Goal: Information Seeking & Learning: Compare options

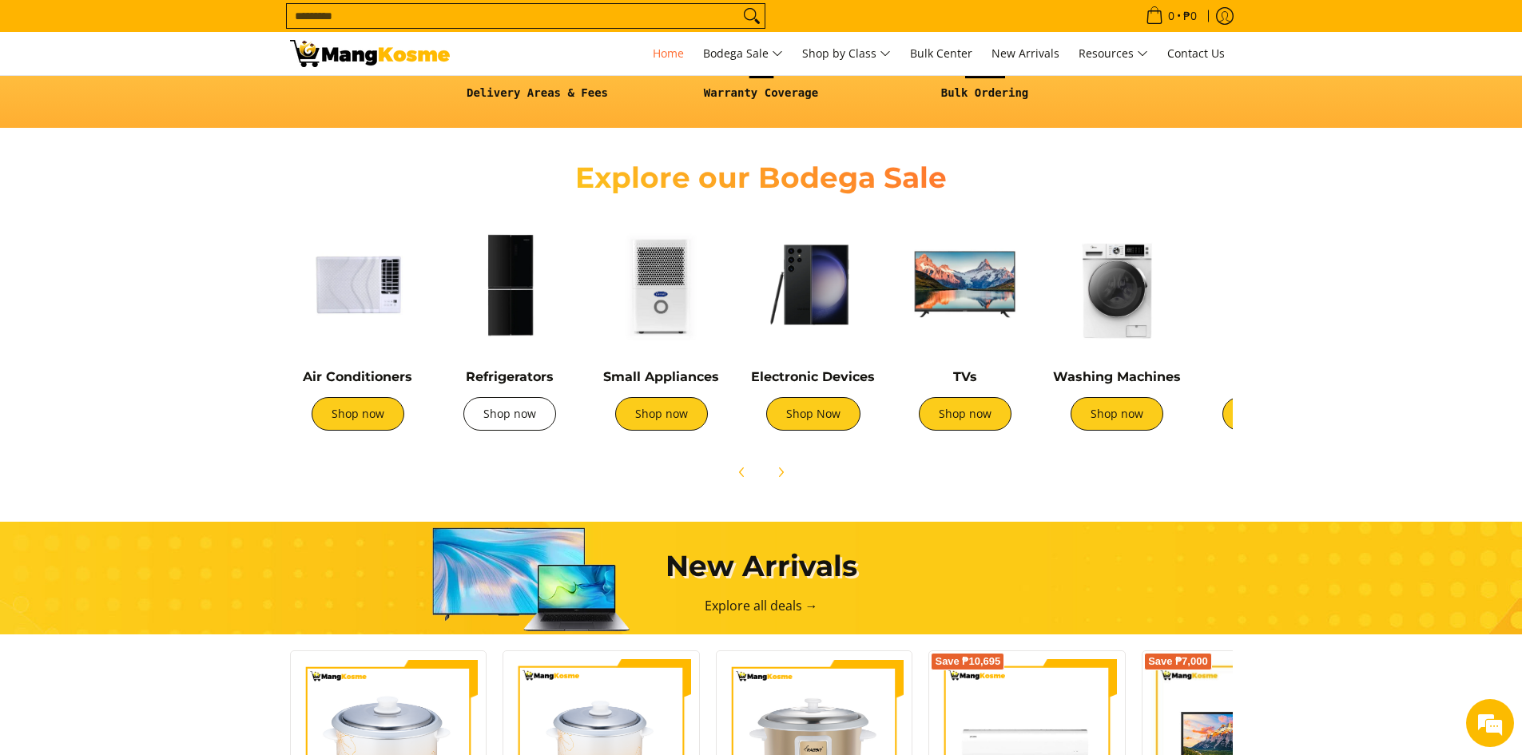
scroll to position [0, 635]
click at [515, 412] on link "Shop now" at bounding box center [510, 414] width 93 height 34
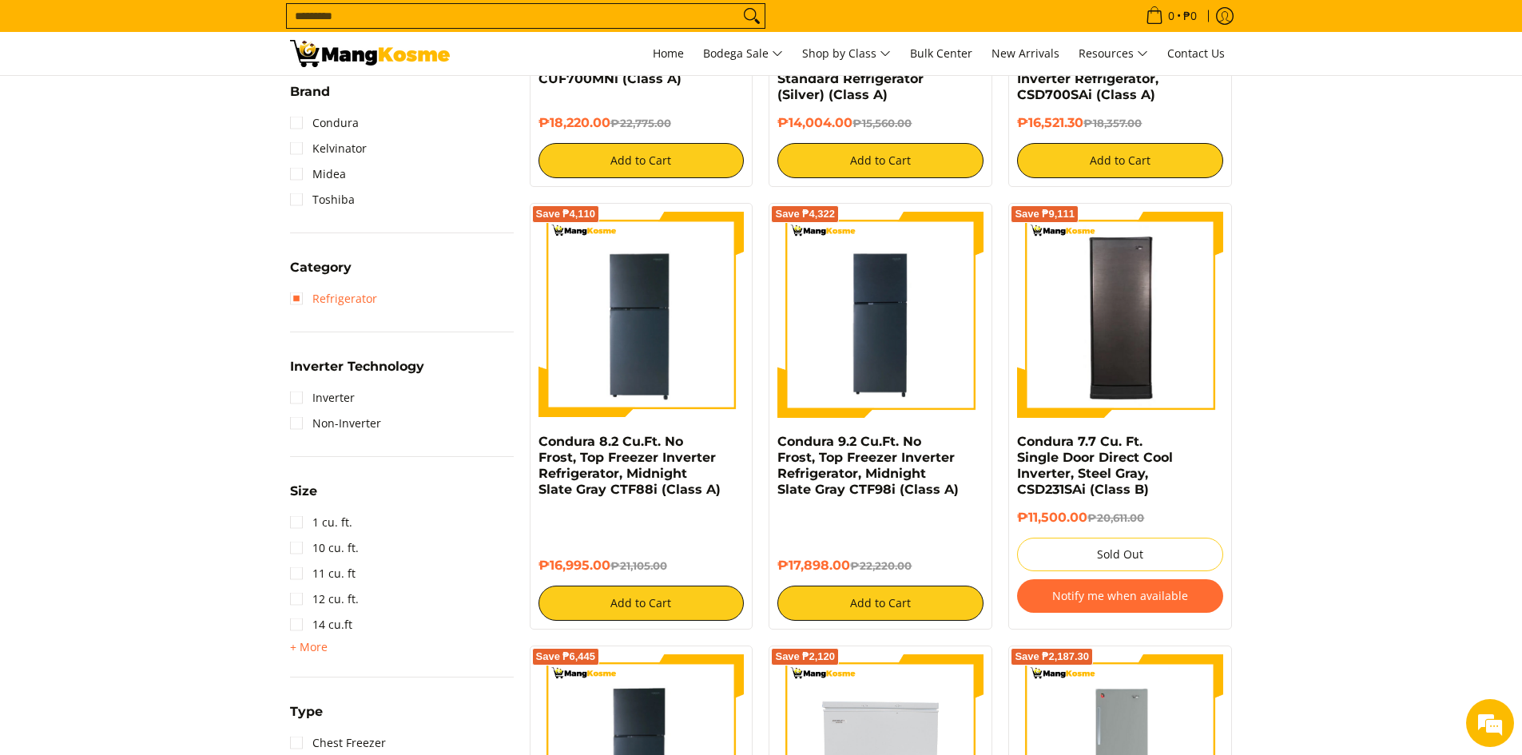
click at [299, 300] on link "Refrigerator" at bounding box center [333, 299] width 87 height 26
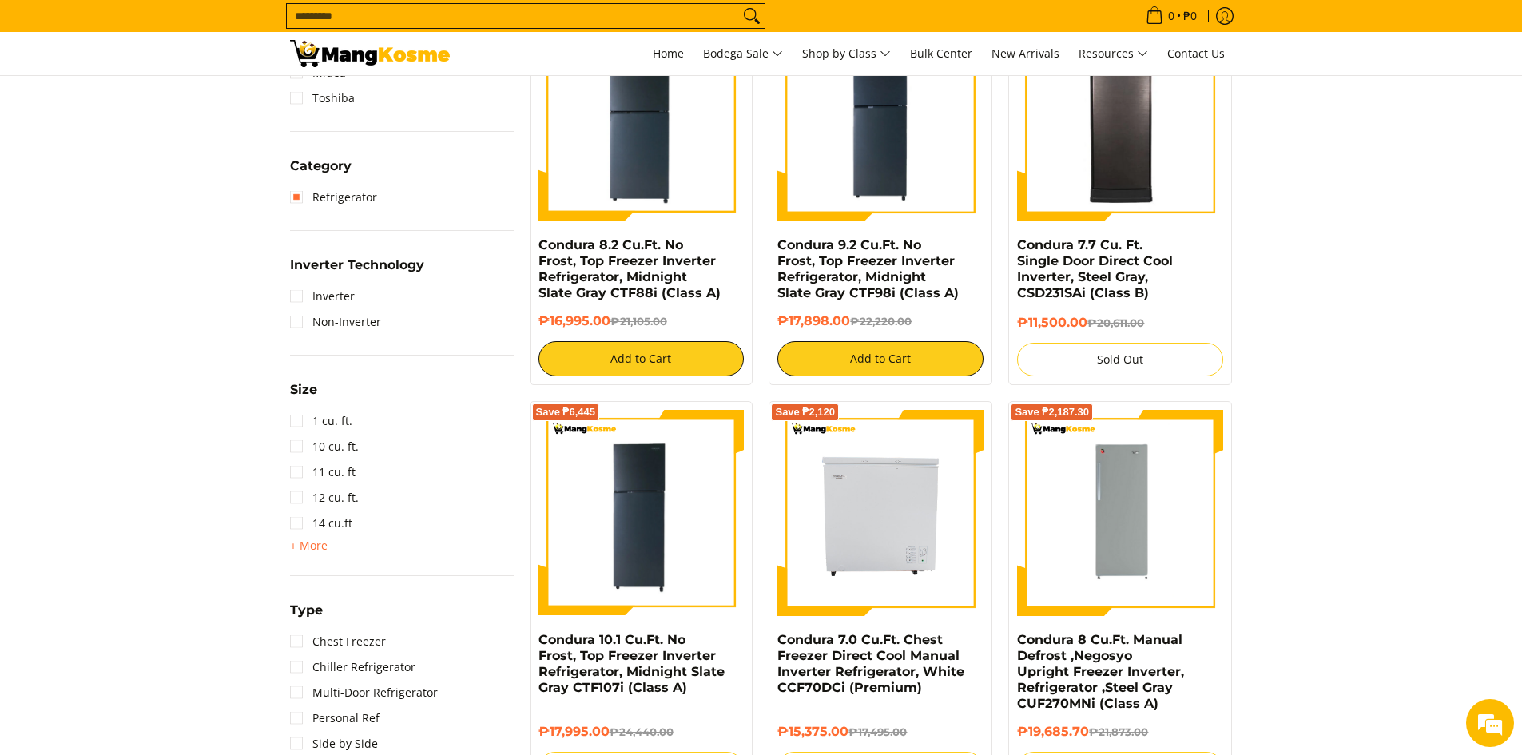
scroll to position [785, 0]
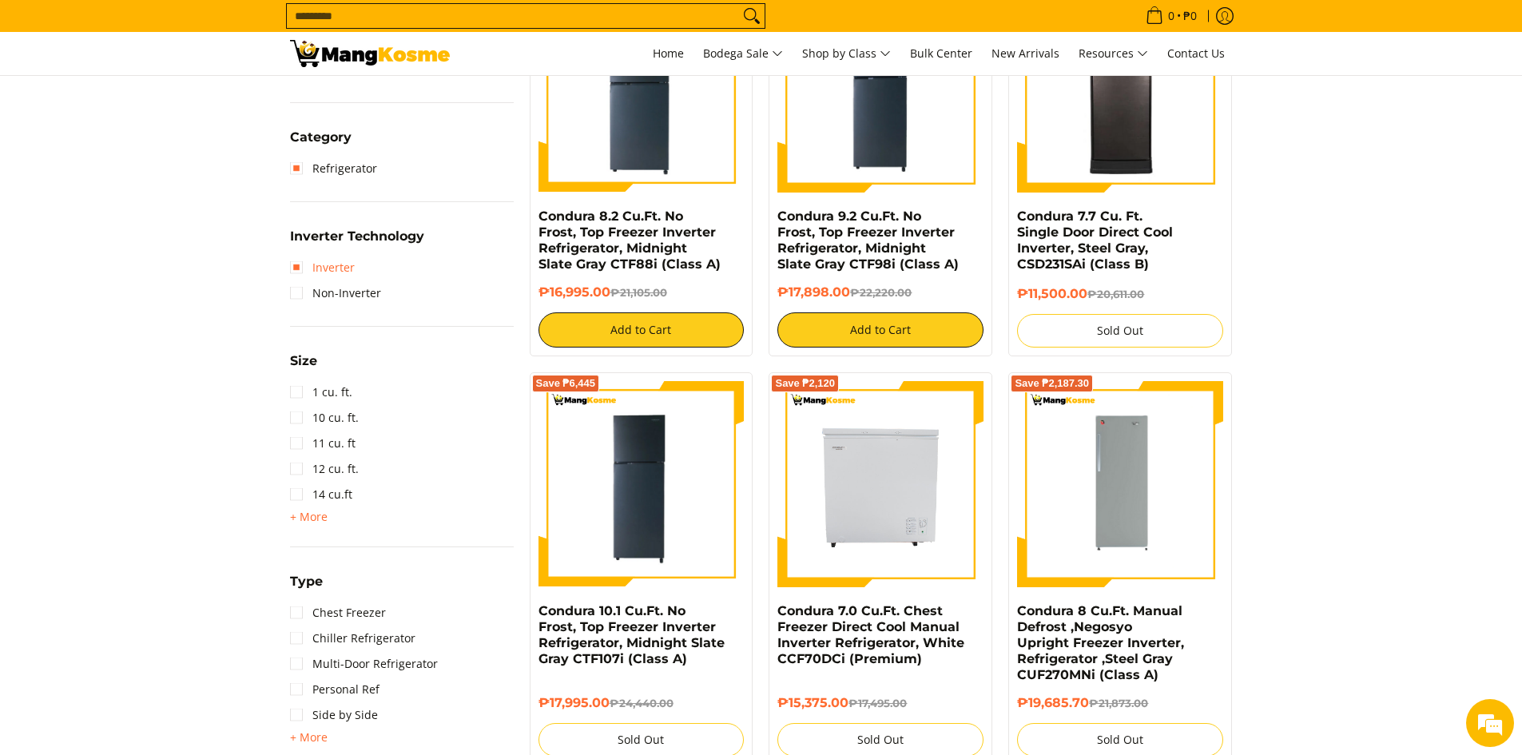
click at [295, 268] on link "Inverter" at bounding box center [322, 268] width 65 height 26
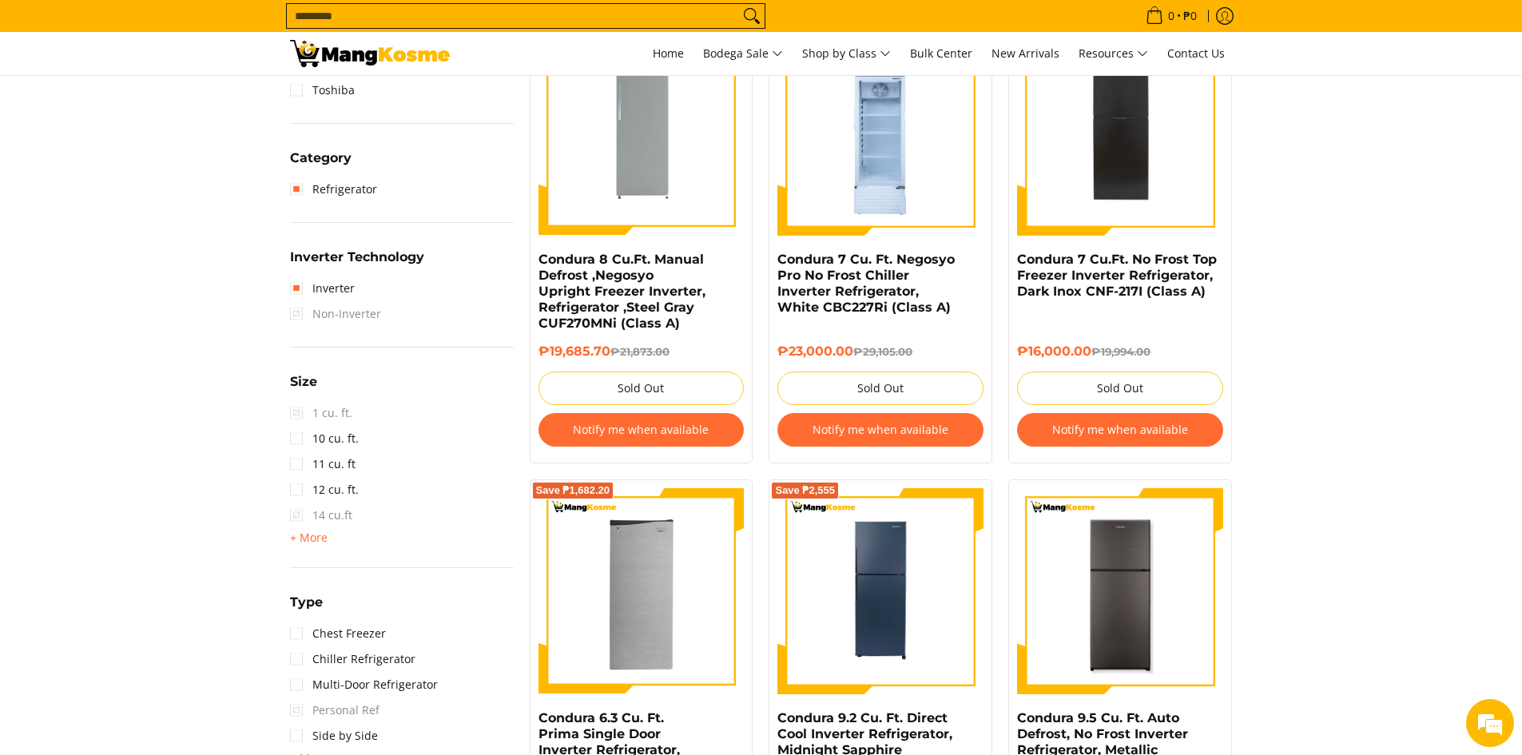
scroll to position [865, 0]
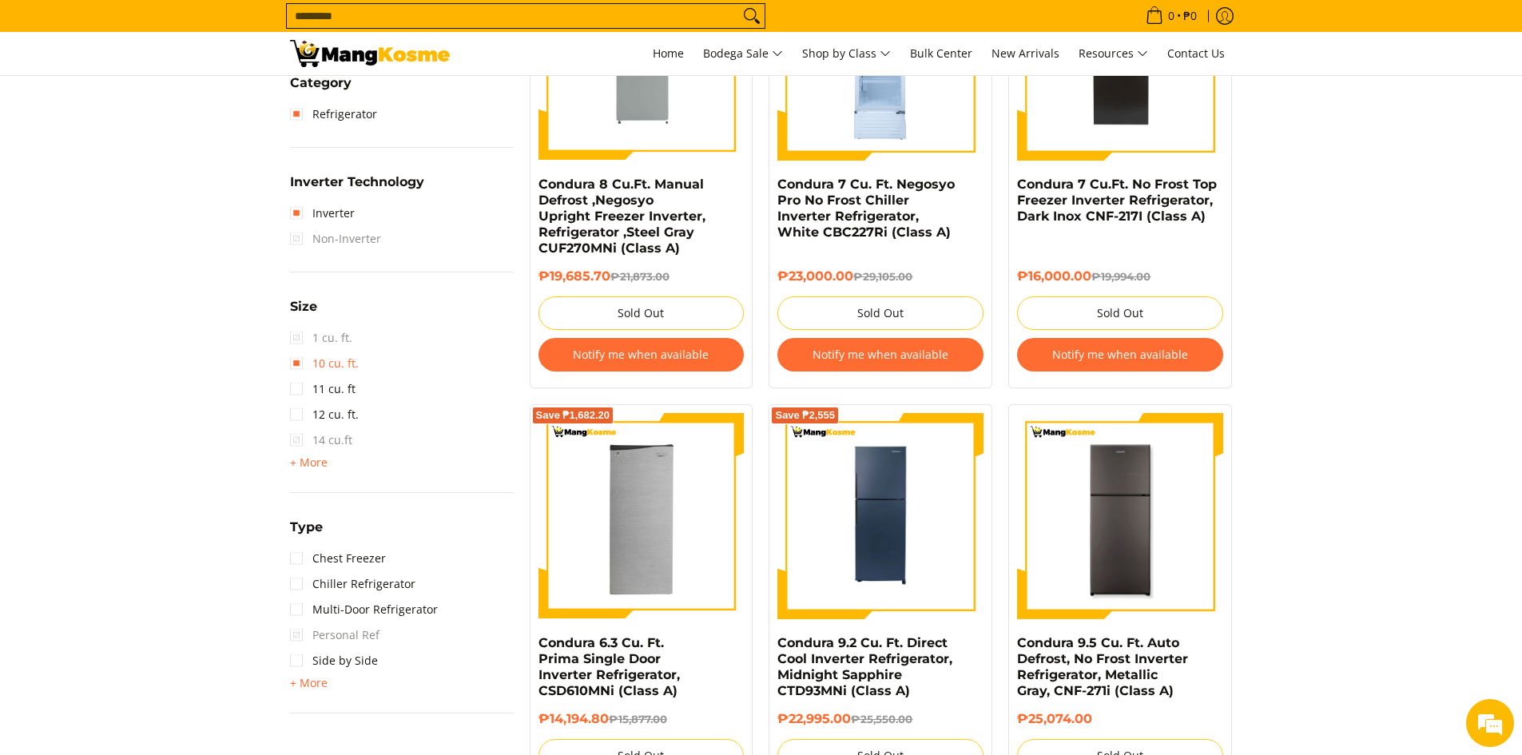
click at [294, 364] on link "10 cu. ft." at bounding box center [324, 364] width 69 height 26
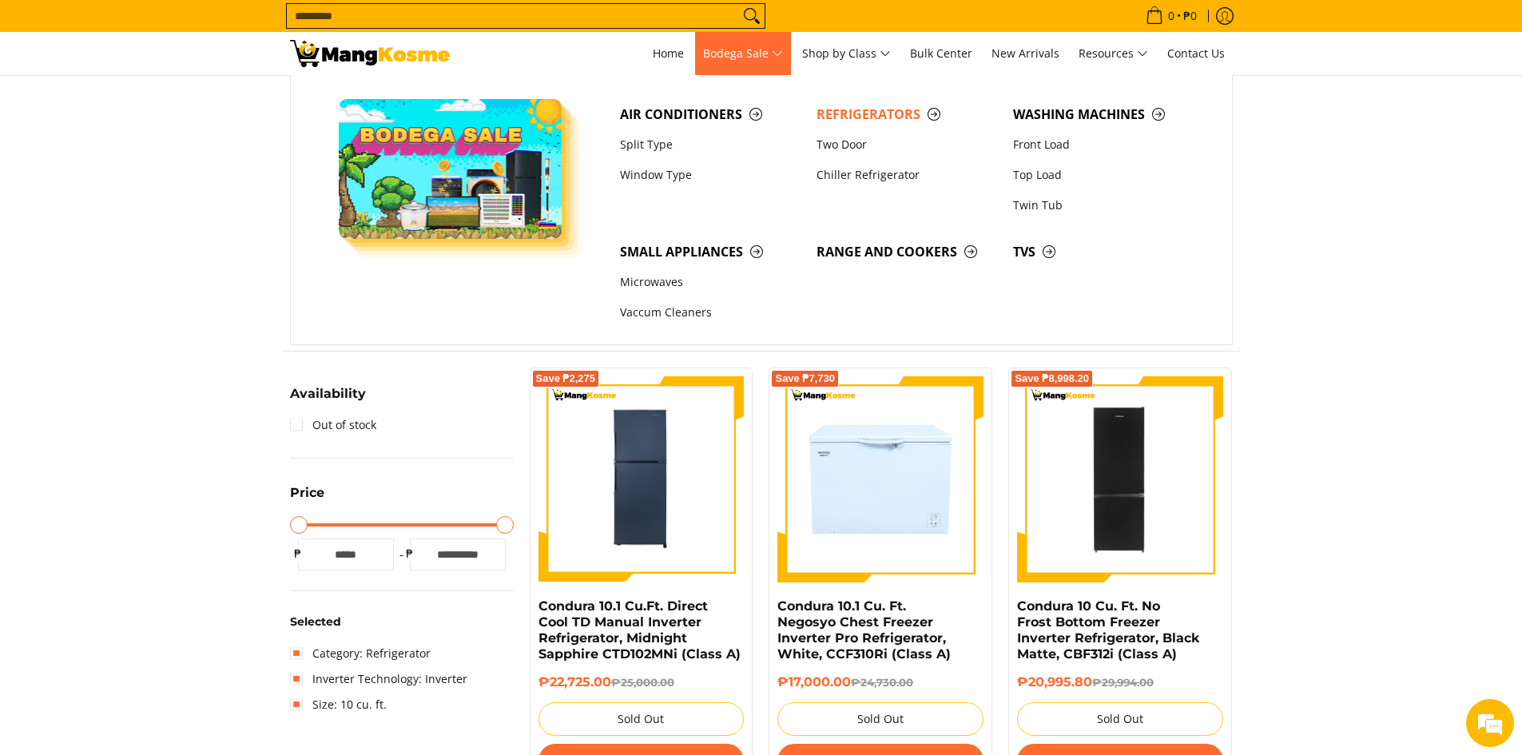
click at [727, 58] on span "Bodega Sale" at bounding box center [743, 54] width 80 height 20
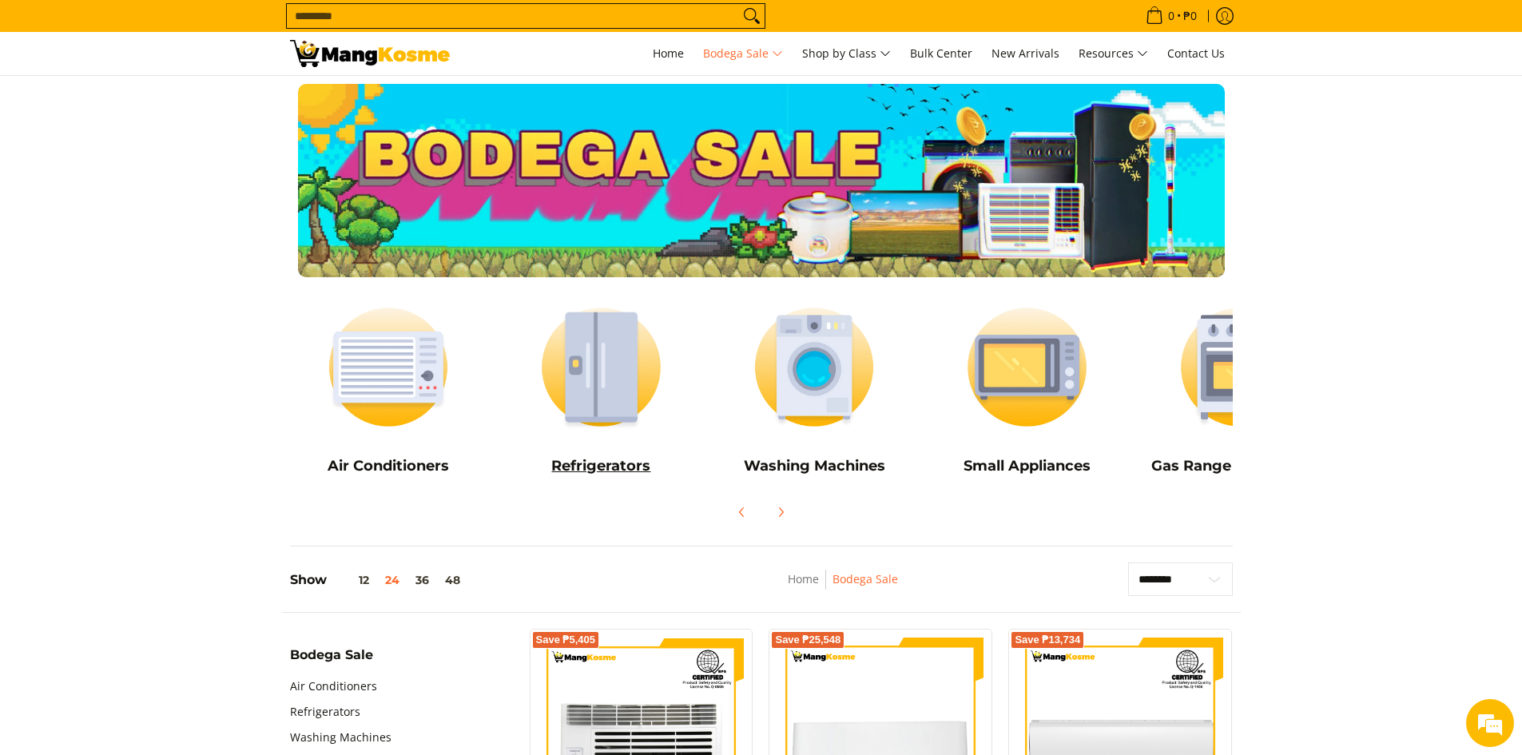
click at [611, 392] on img at bounding box center [601, 367] width 197 height 148
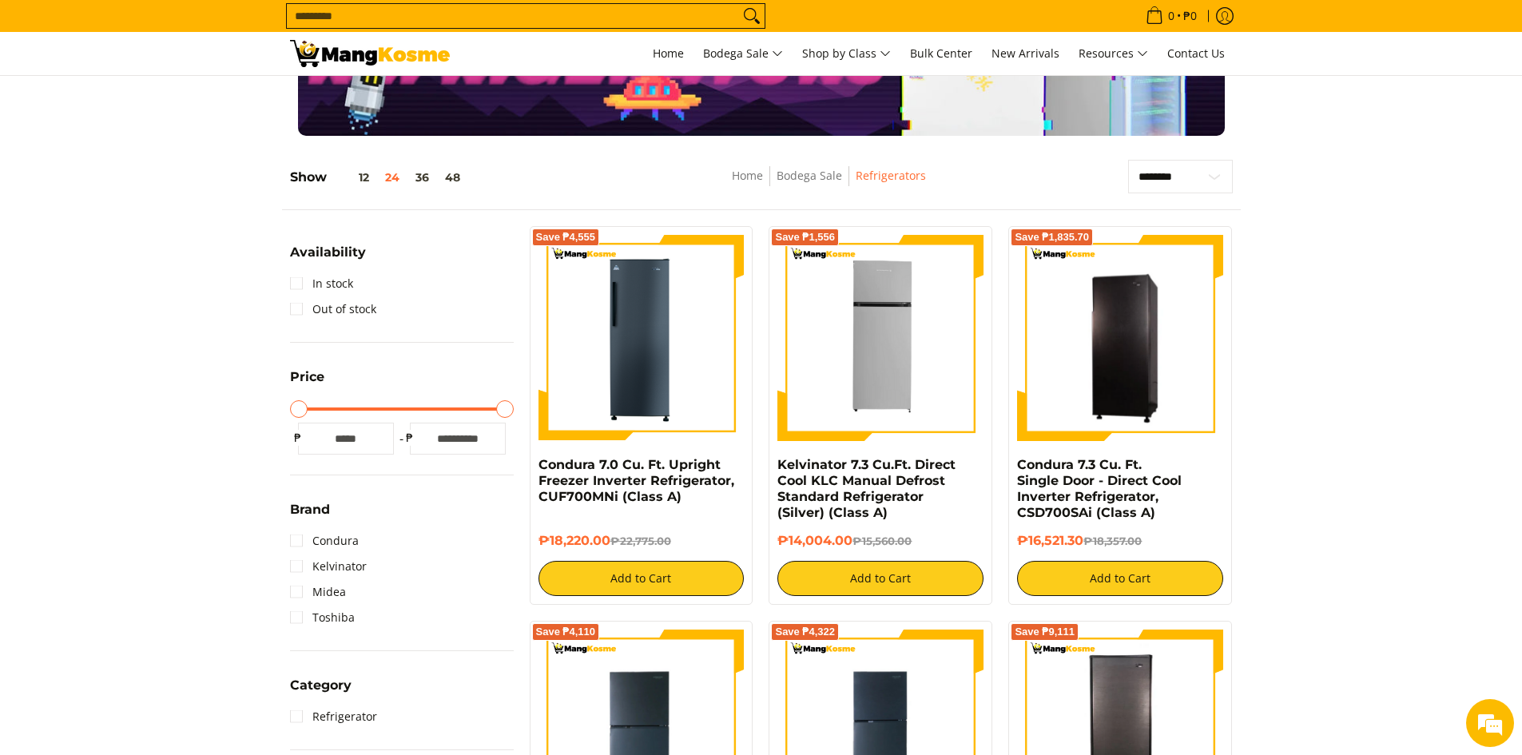
scroll to position [160, 0]
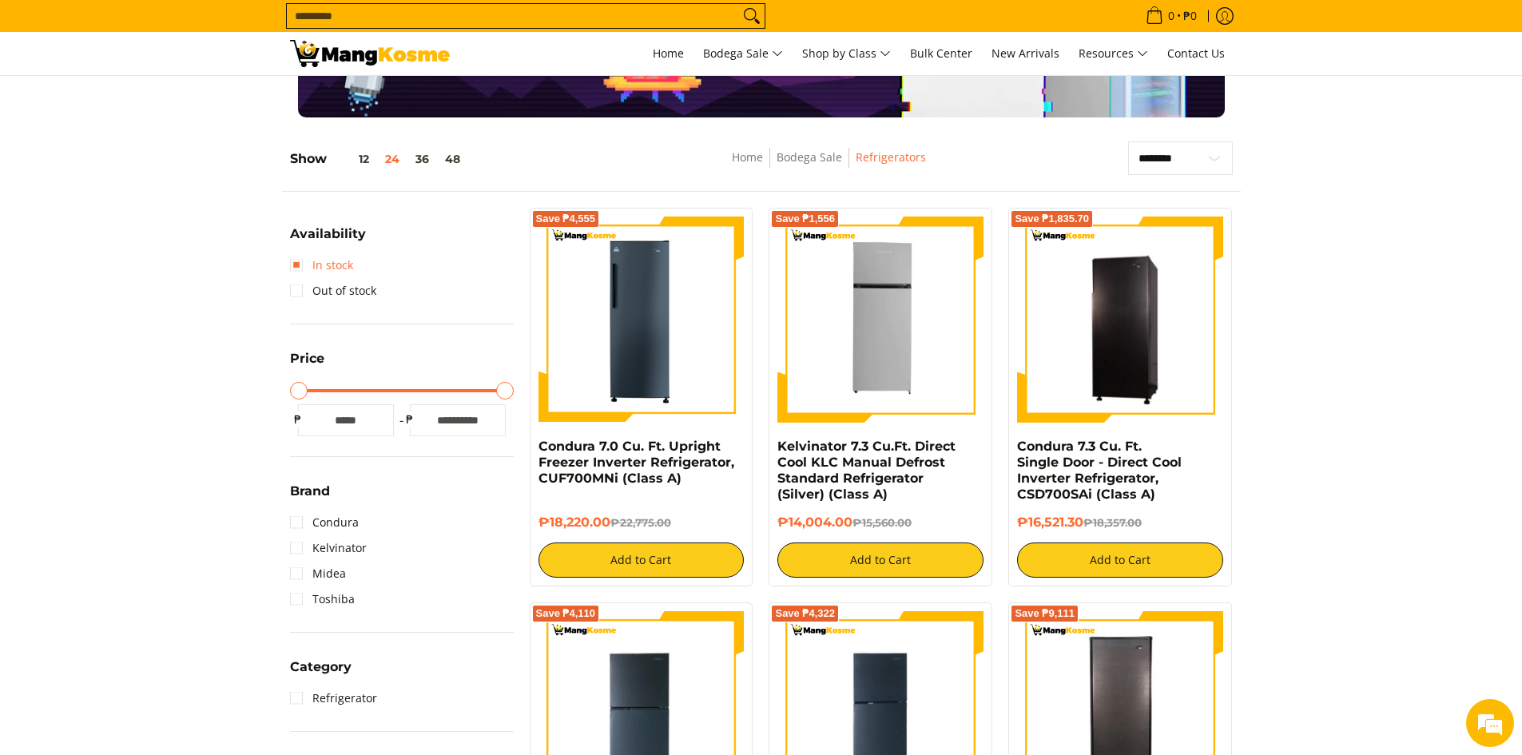
click at [293, 266] on link "In stock" at bounding box center [321, 266] width 63 height 26
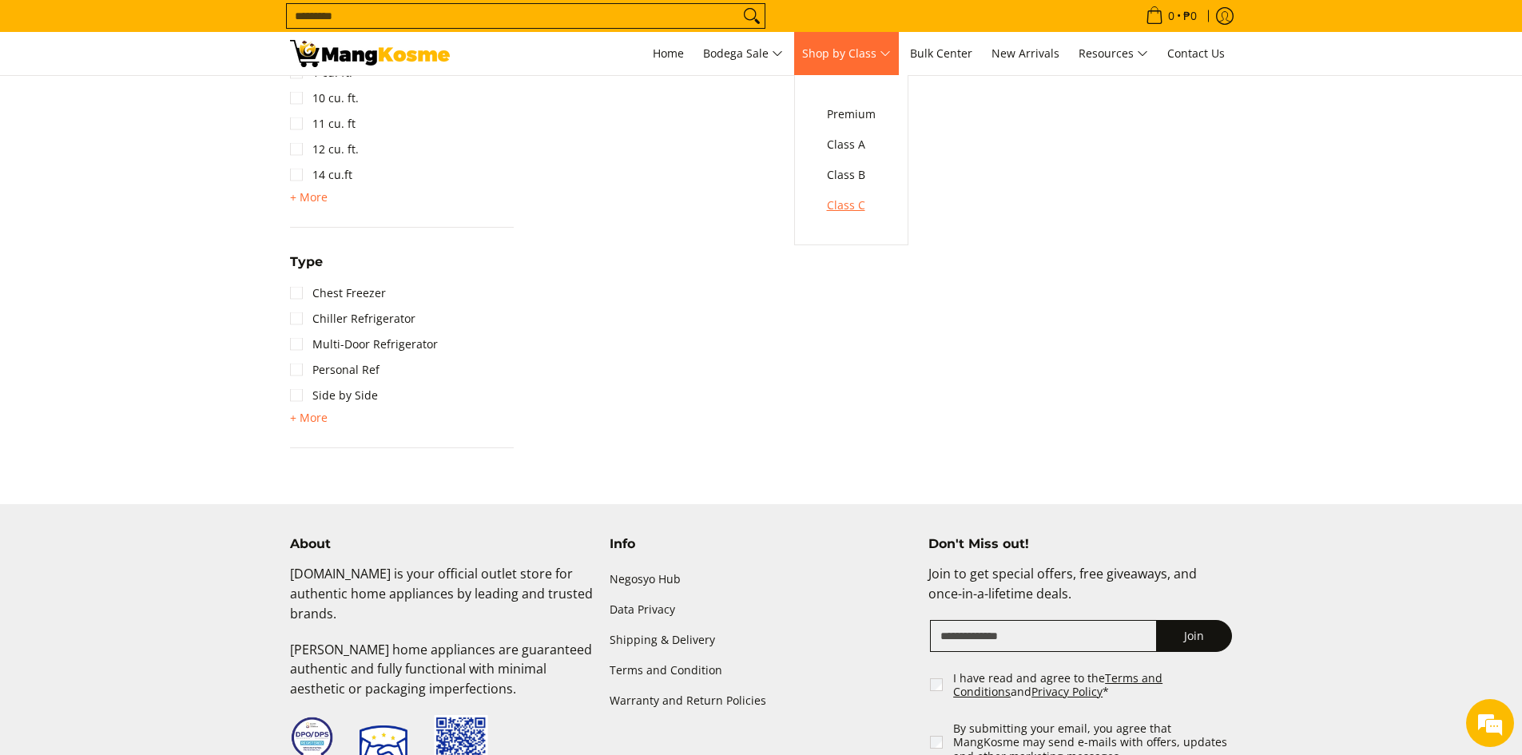
click at [855, 200] on span "Class C" at bounding box center [851, 206] width 49 height 20
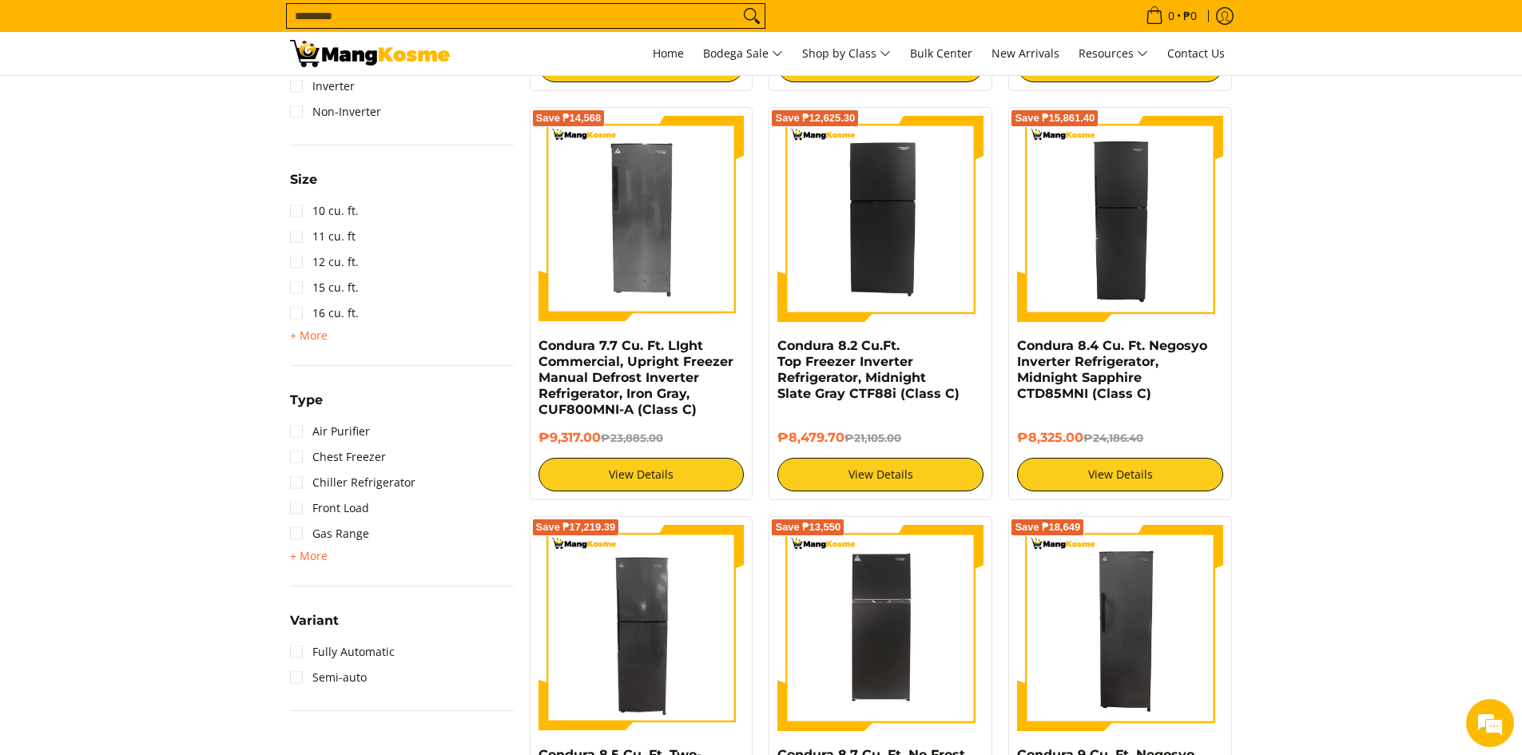
scroll to position [1119, 0]
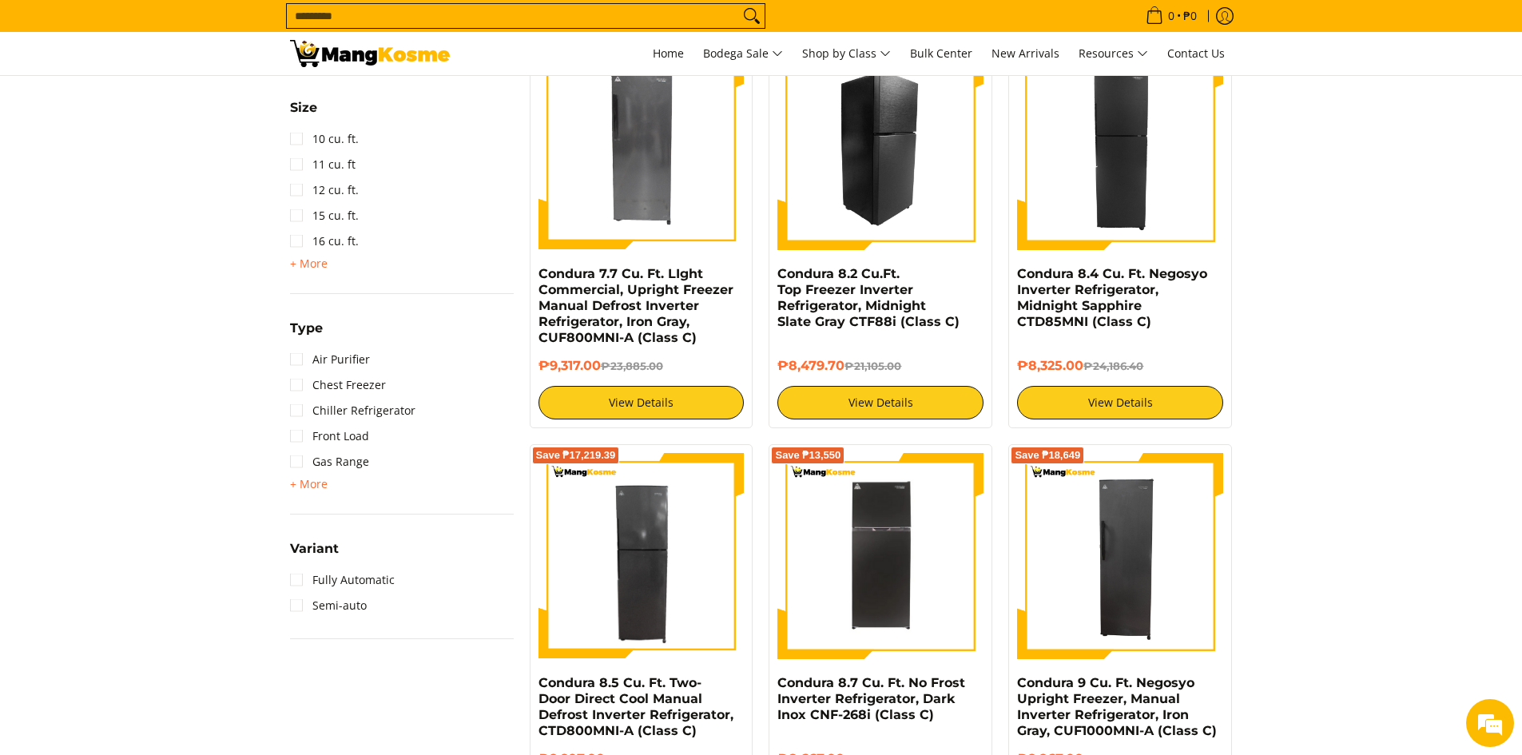
click at [878, 197] on img at bounding box center [881, 147] width 206 height 206
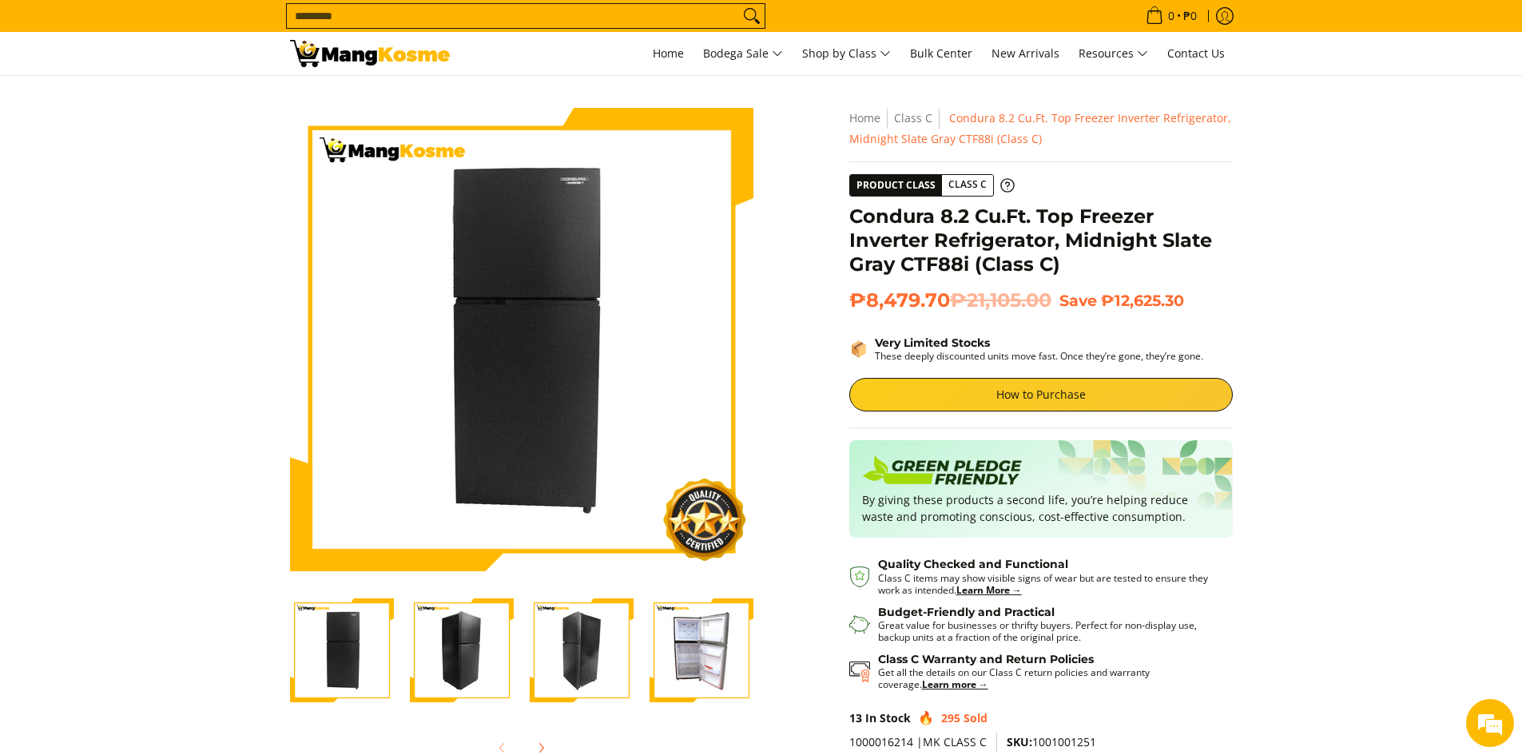
click at [450, 662] on img "Condura 8.2 Cu.Ft. Top Freezer Inverter Refrigerator, Midnight Slate Gray CTF88…" at bounding box center [462, 651] width 104 height 104
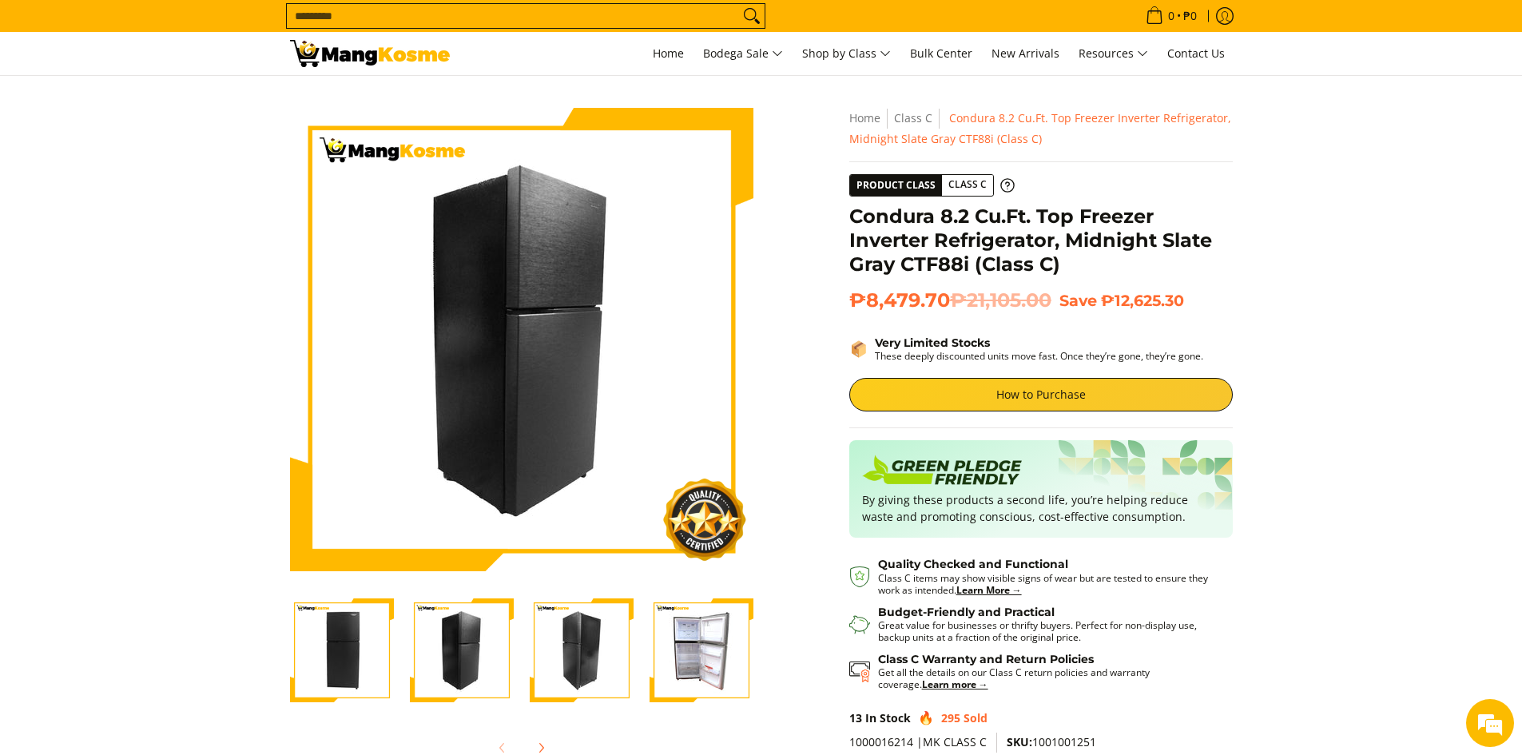
click at [555, 663] on img "Condura 8.2 Cu.Ft. Top Freezer Inverter Refrigerator, Midnight Slate Gray CTF88…" at bounding box center [582, 651] width 104 height 104
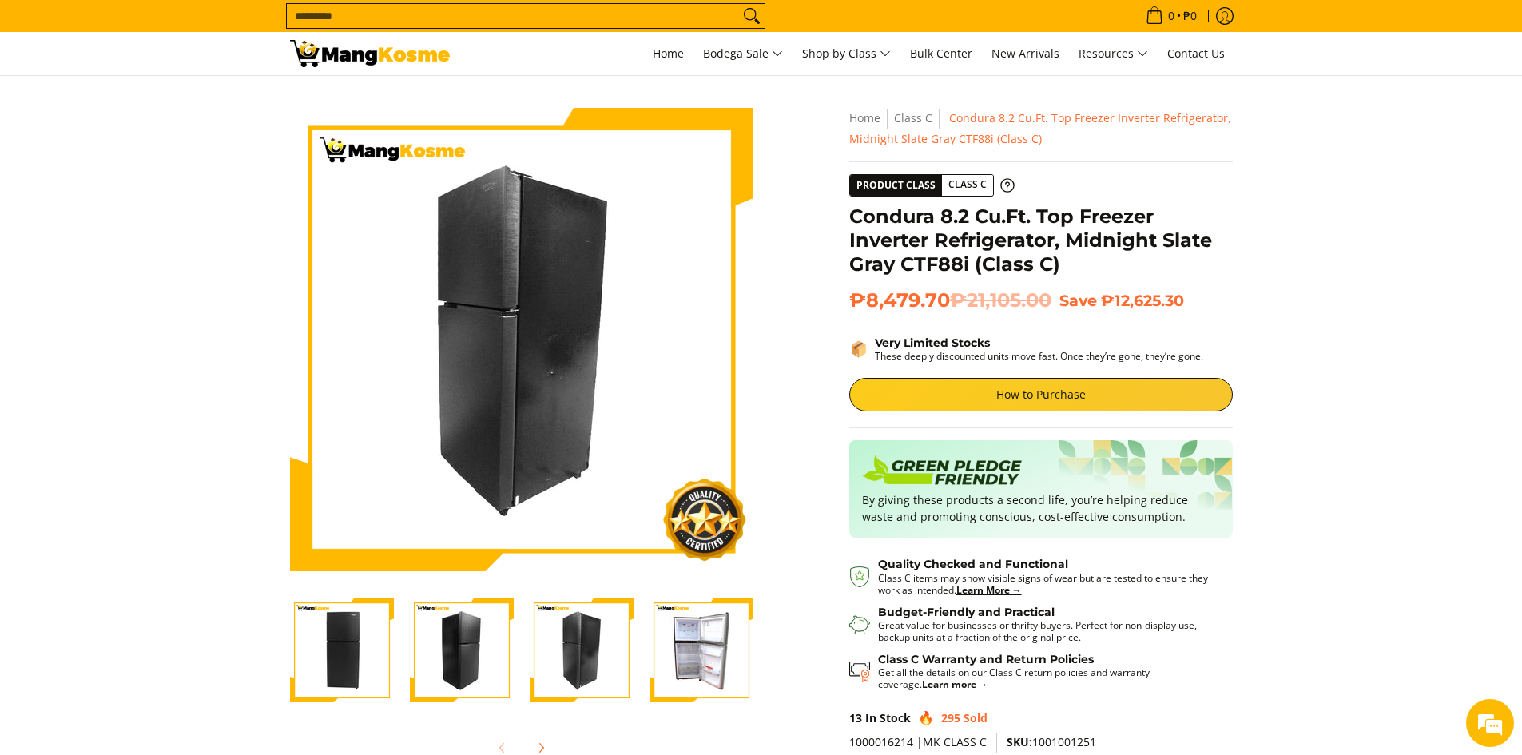
click at [670, 667] on img "Condura 8.2 Cu.Ft. Top Freezer Inverter Refrigerator, Midnight Slate Gray CTF88…" at bounding box center [702, 651] width 104 height 104
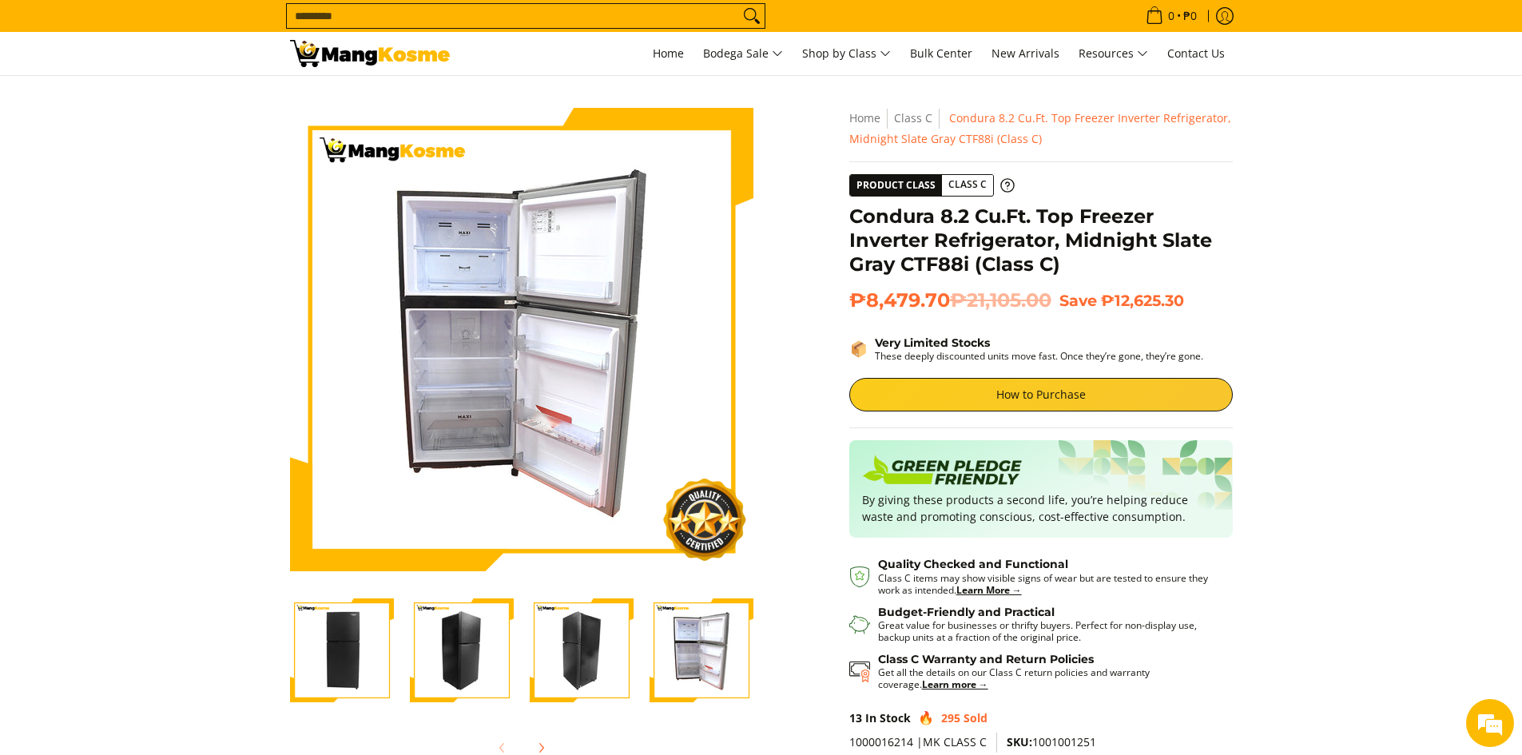
click at [779, 341] on div "Skip to Main Content Enable zoom Disable zoom Enable zoom Disable zoom Enable z…" at bounding box center [761, 467] width 959 height 719
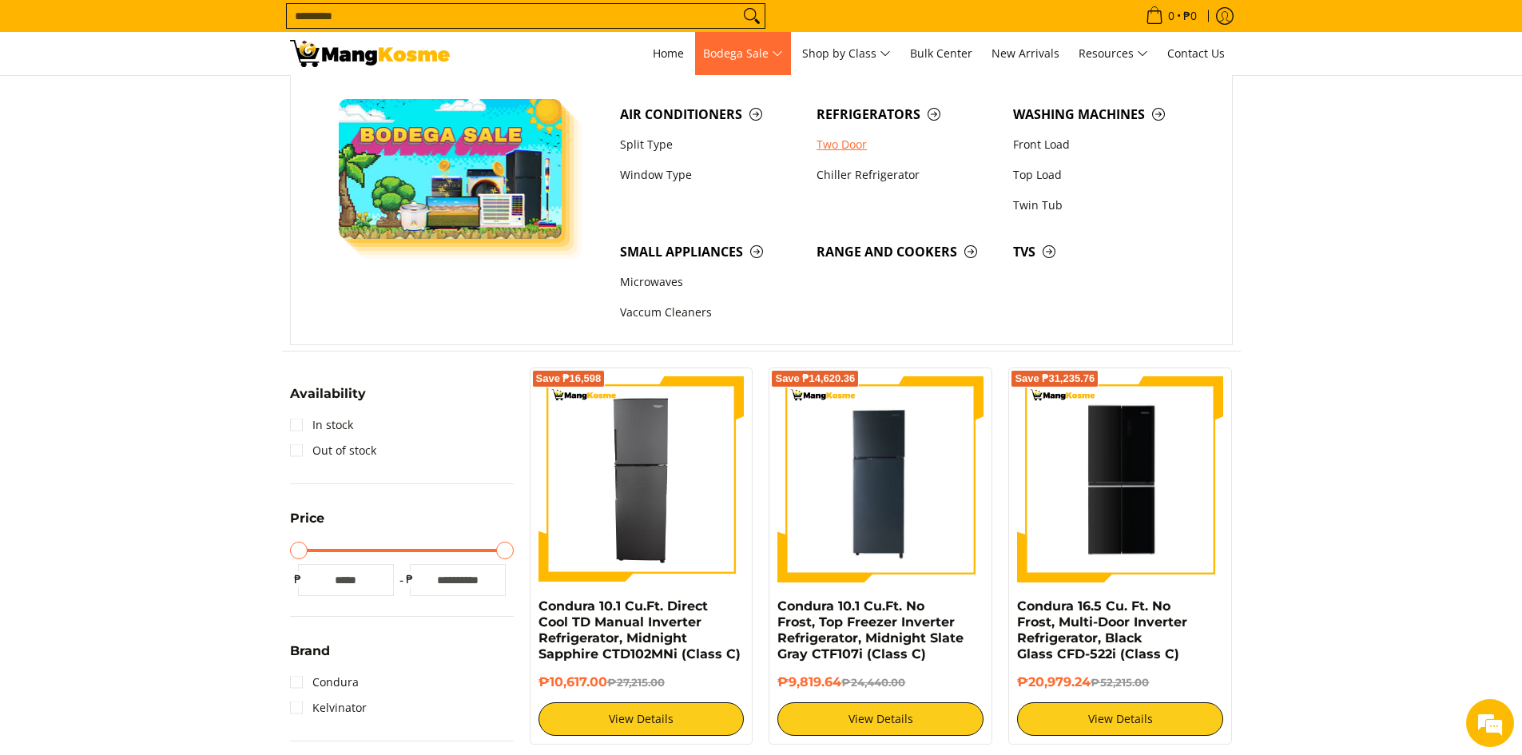
click at [837, 148] on link "Two Door" at bounding box center [907, 144] width 197 height 30
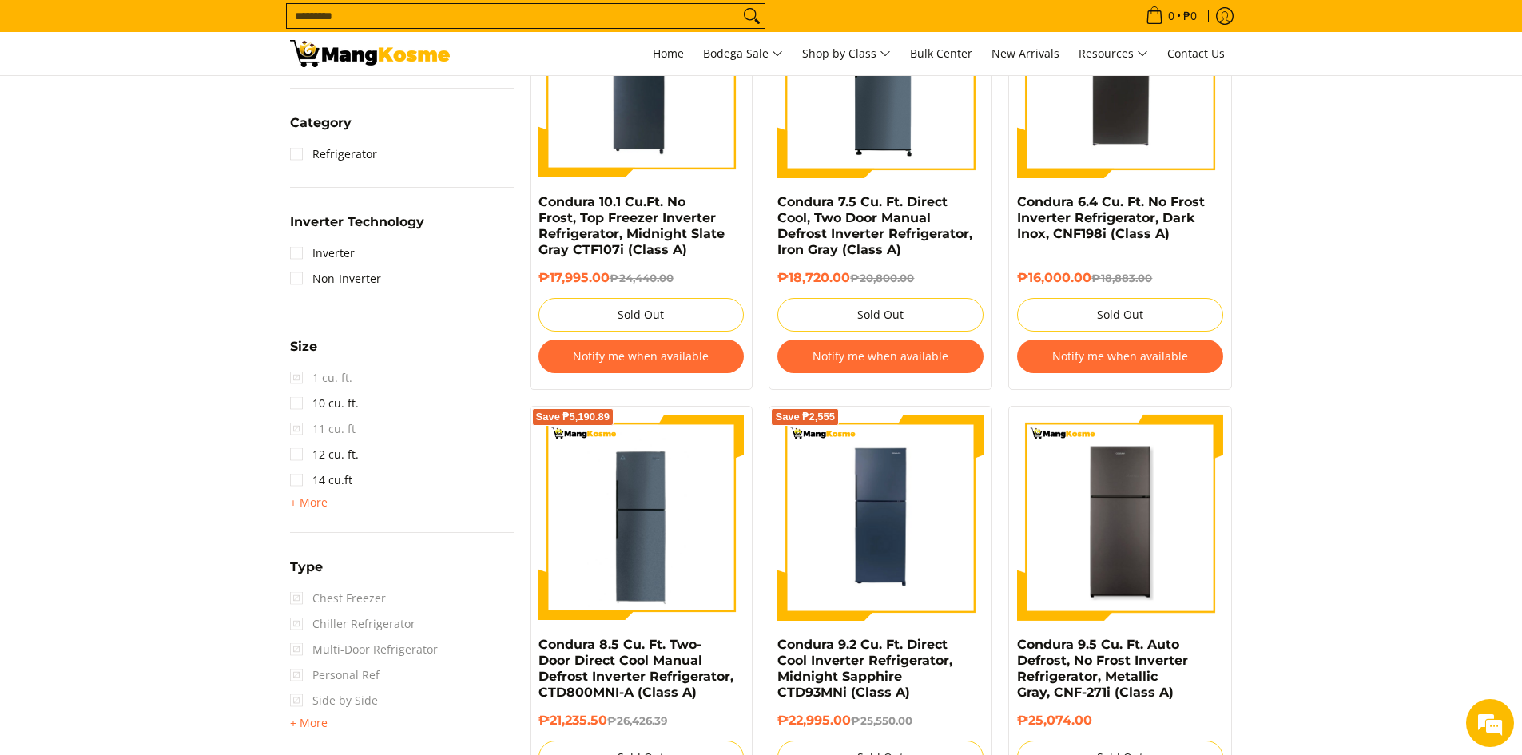
scroll to position [240, 0]
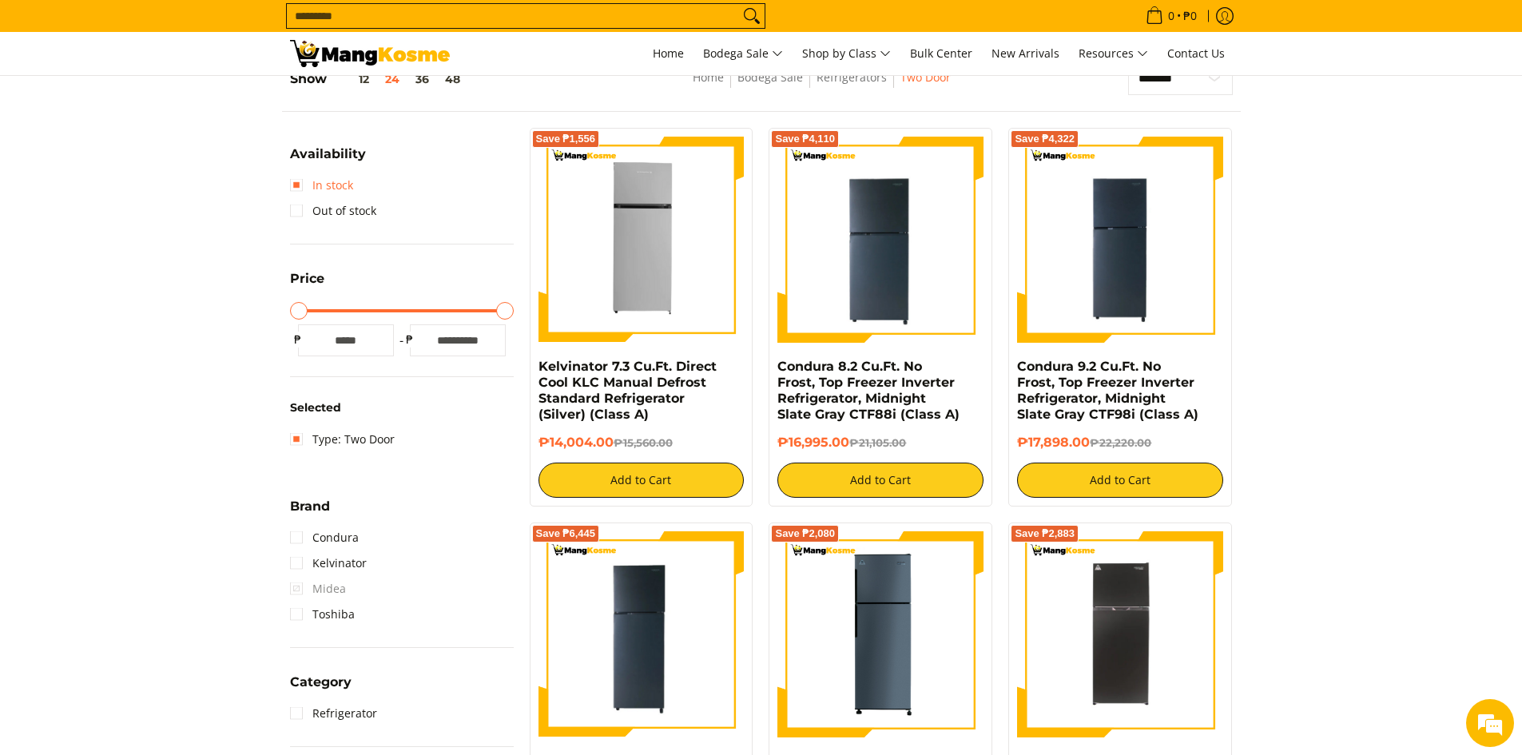
click at [294, 190] on link "In stock" at bounding box center [321, 186] width 63 height 26
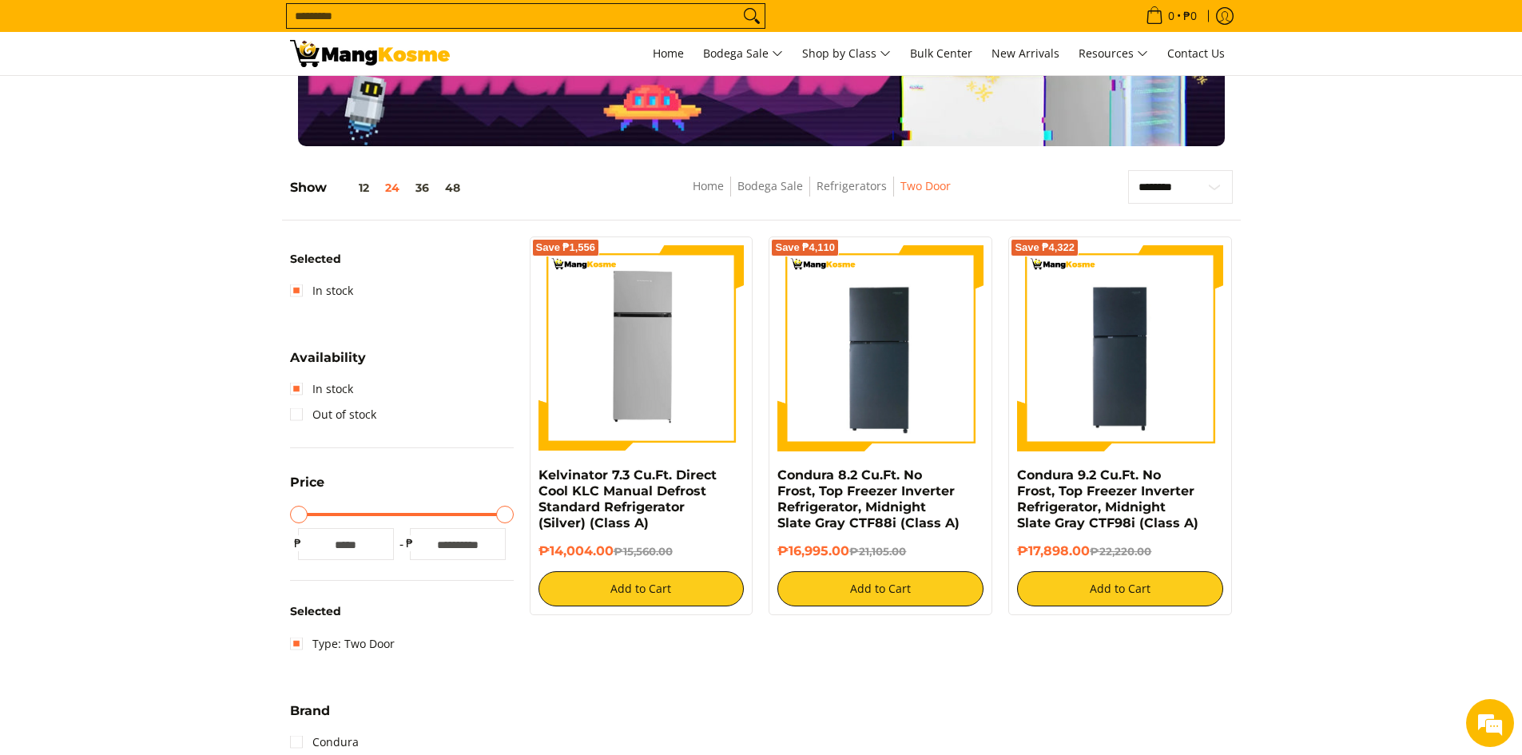
scroll to position [80, 0]
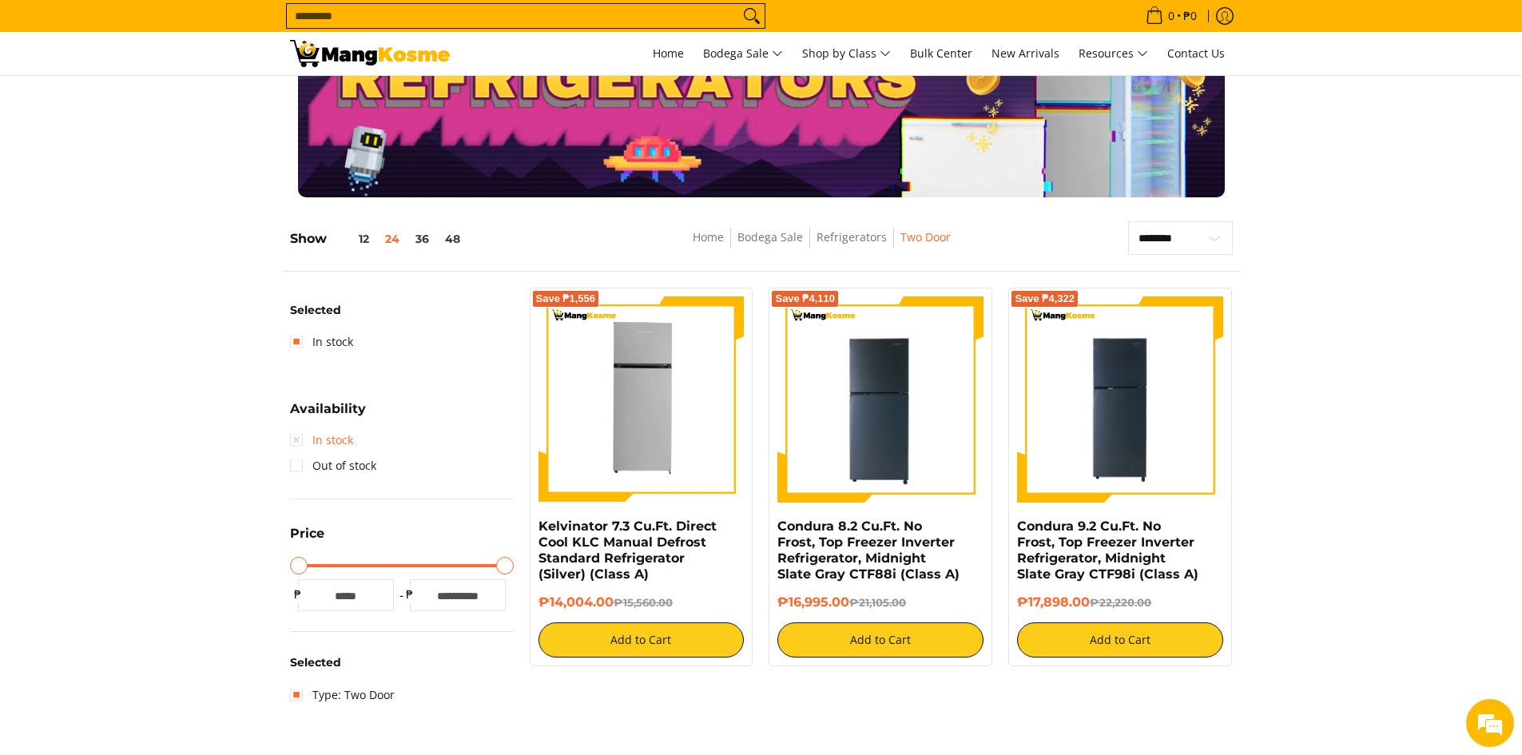
click at [305, 436] on link "In stock" at bounding box center [321, 441] width 63 height 26
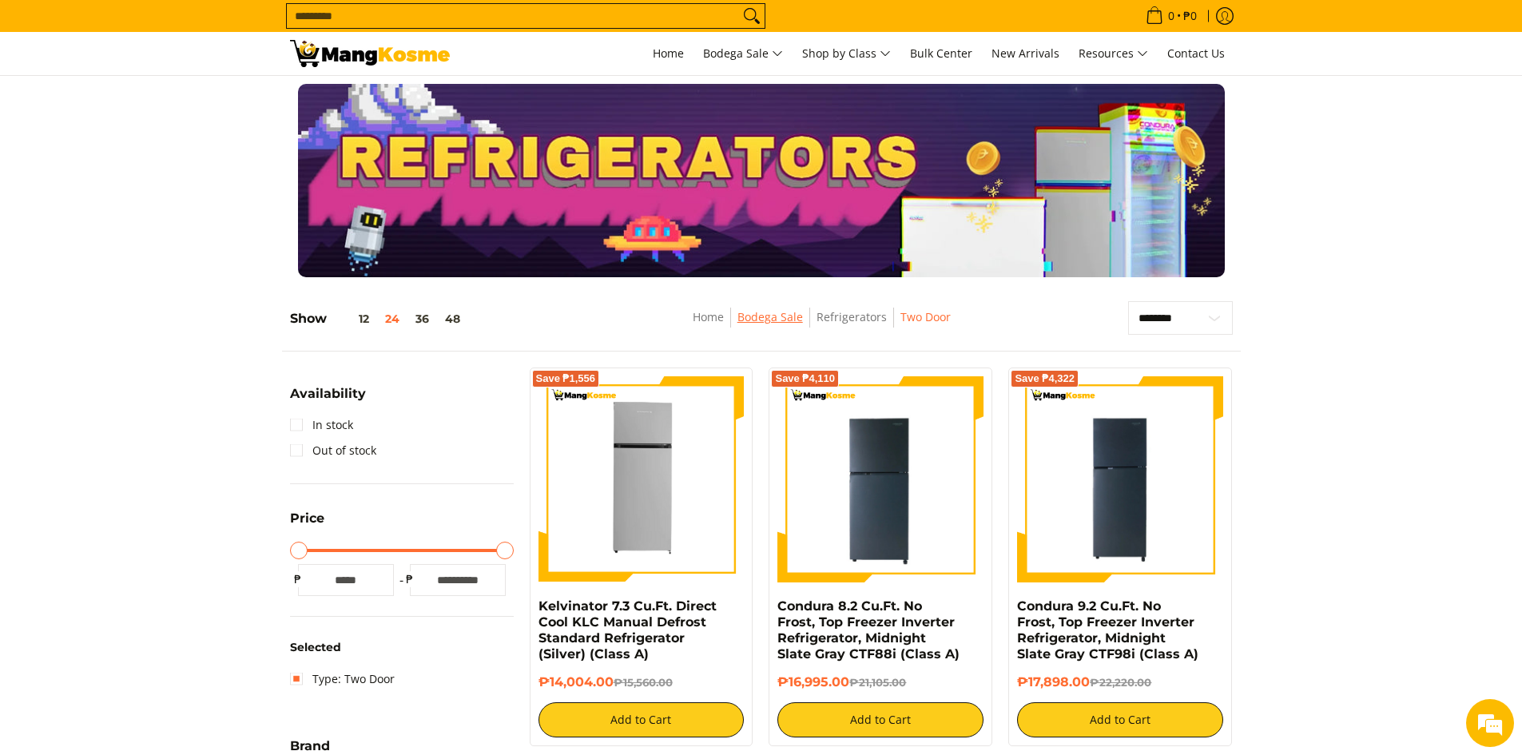
click at [757, 313] on link "Bodega Sale" at bounding box center [771, 316] width 66 height 15
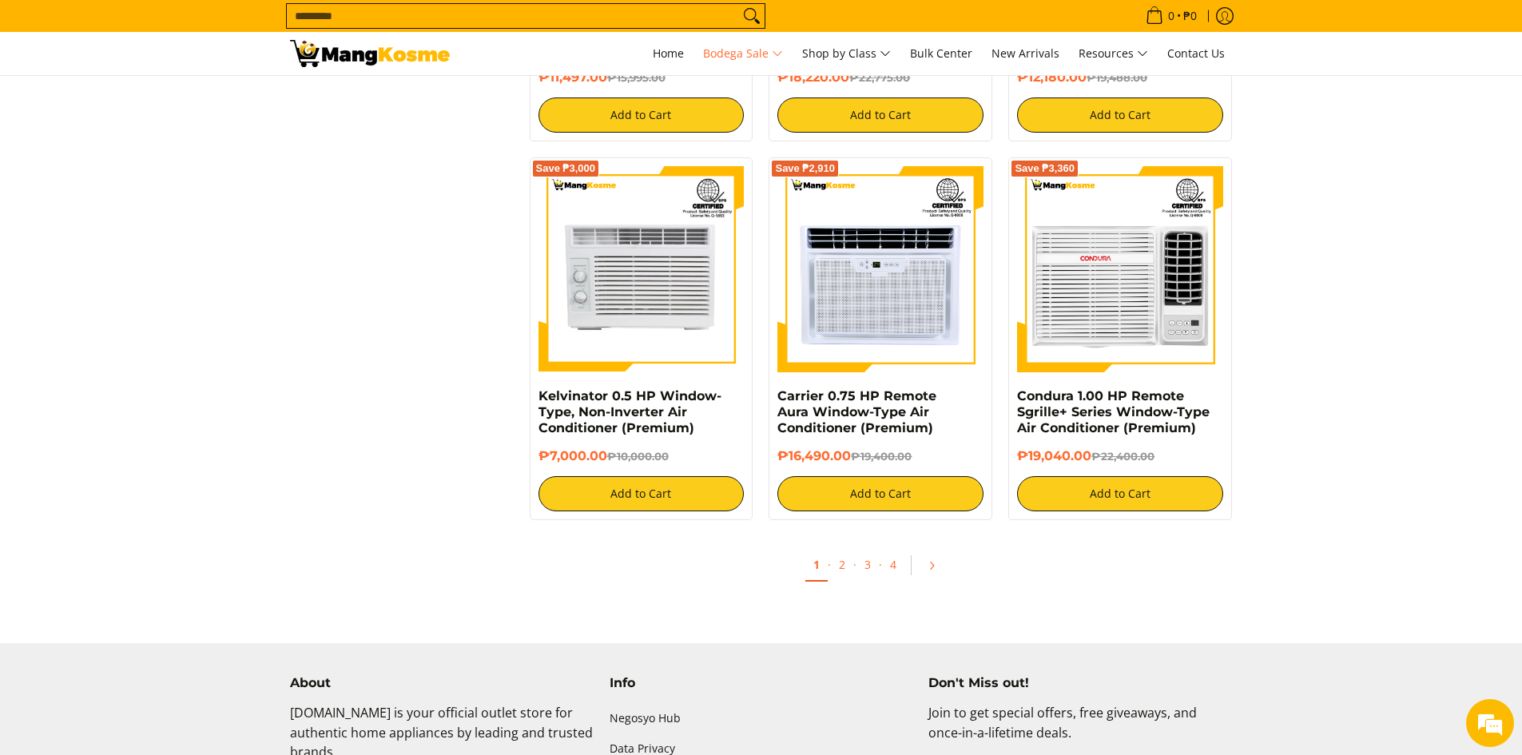
scroll to position [3277, 0]
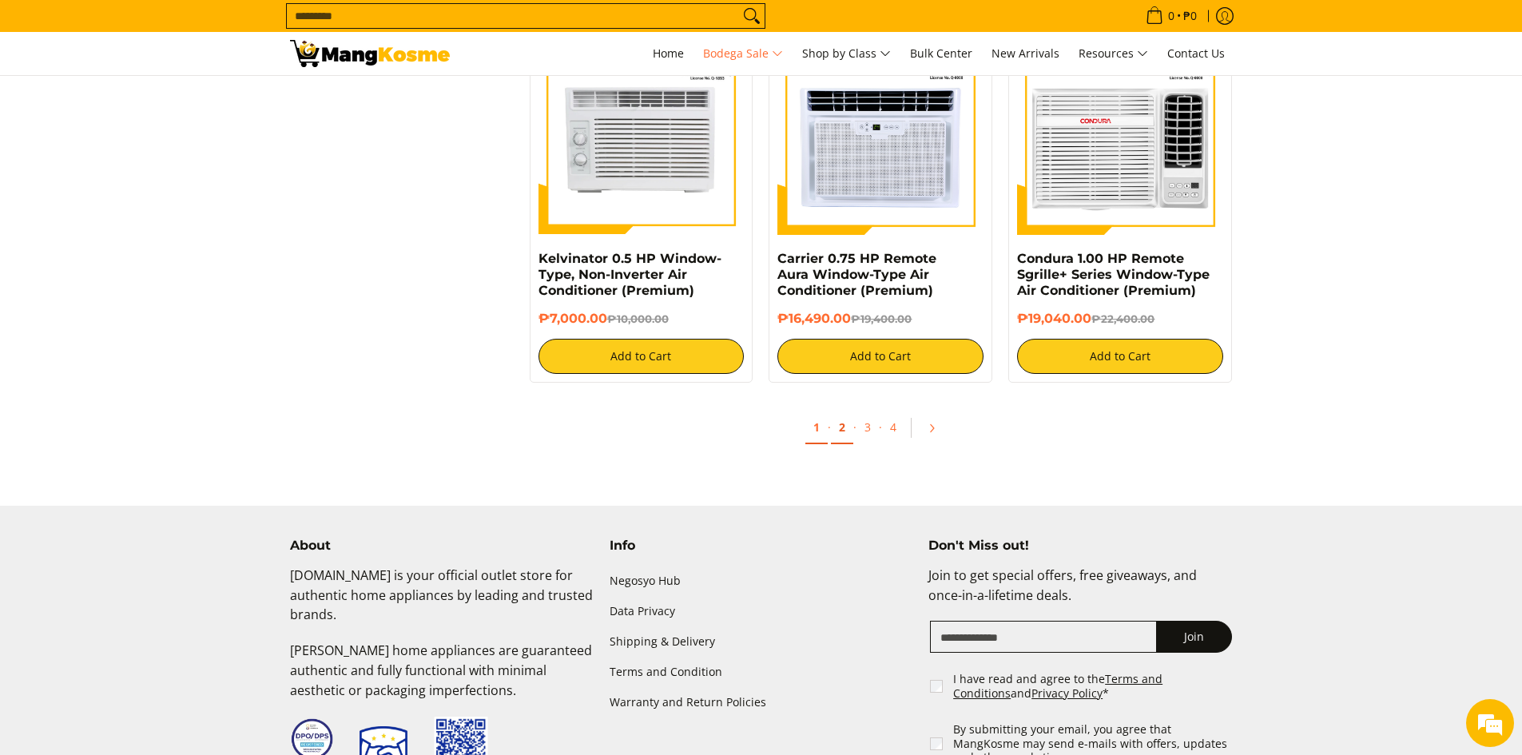
click at [847, 424] on link "2" at bounding box center [842, 428] width 22 height 33
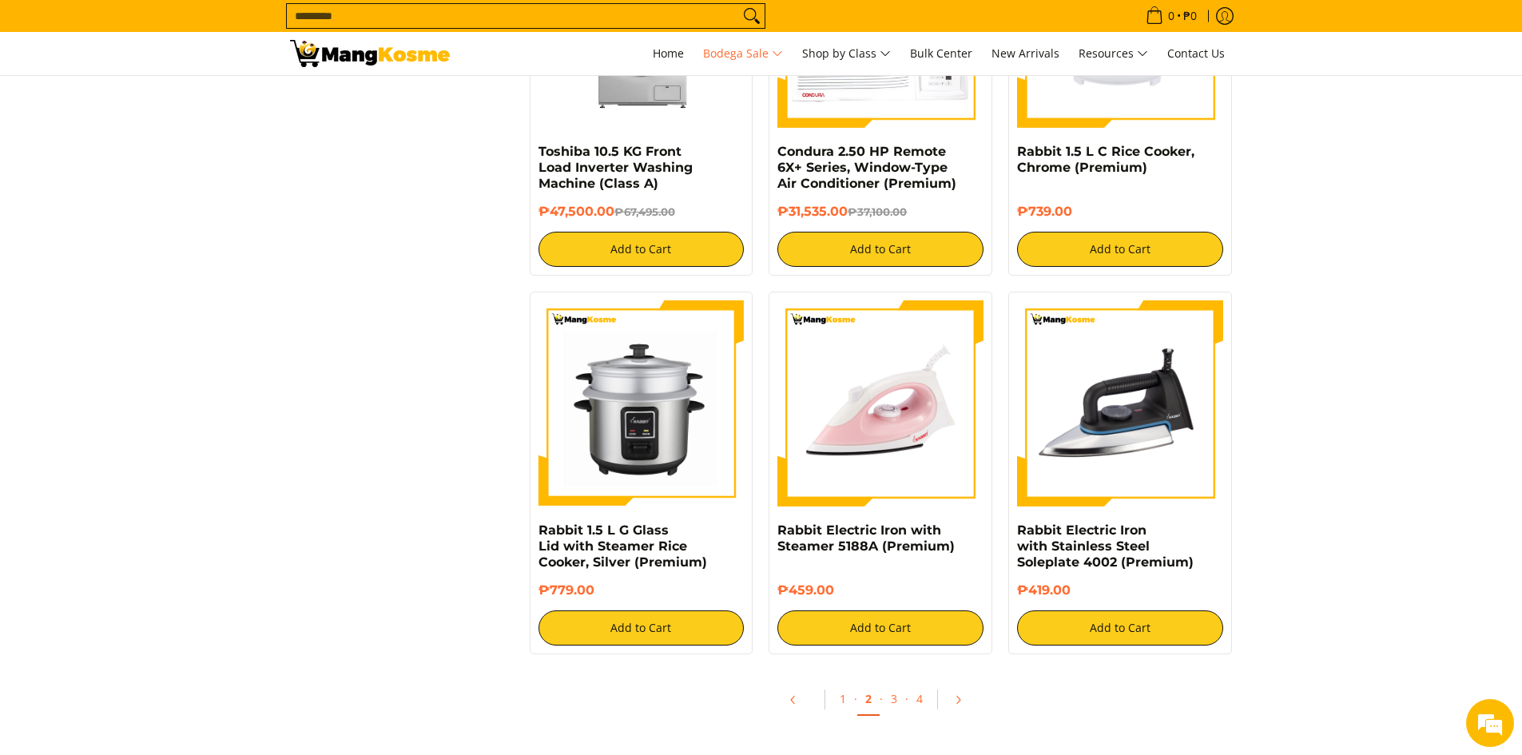
scroll to position [3117, 0]
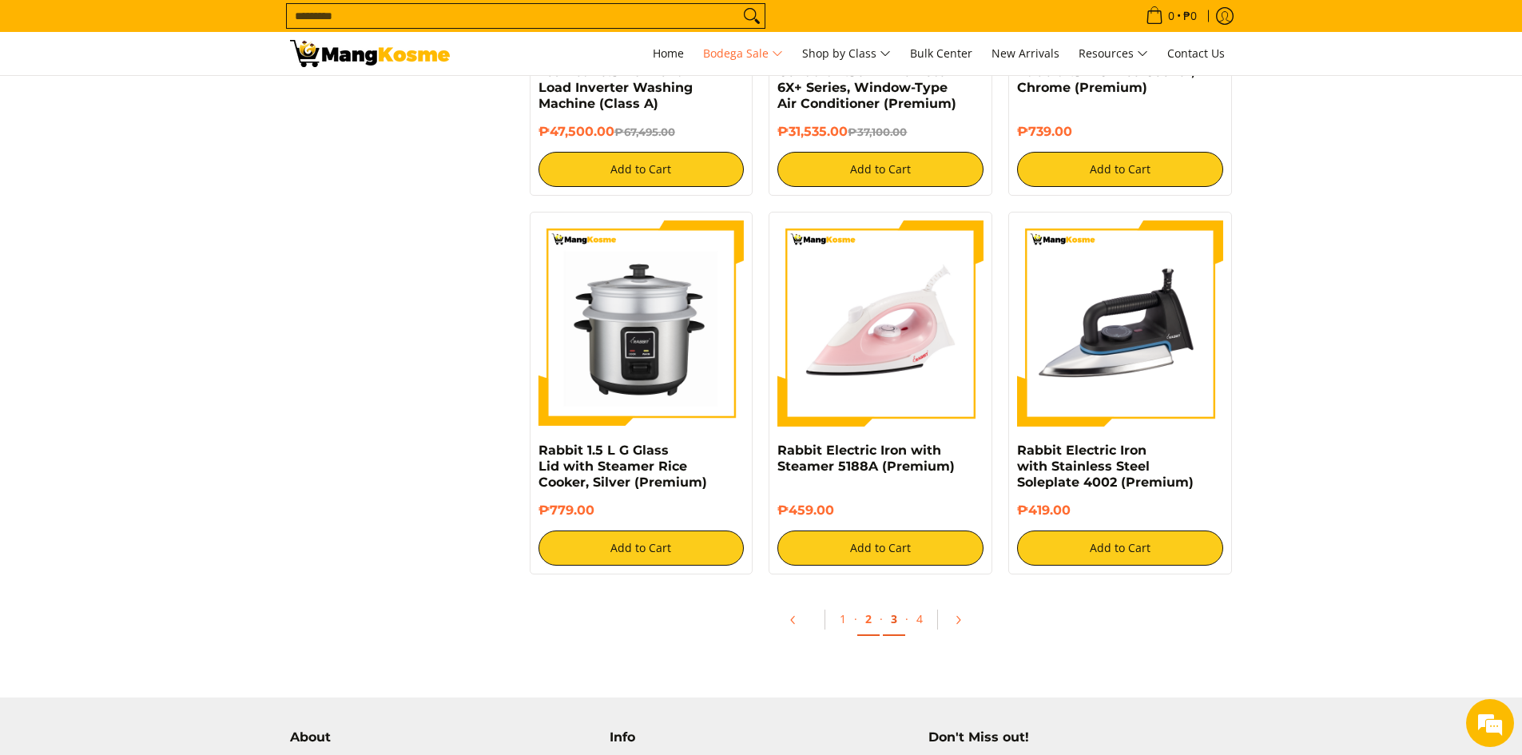
click at [886, 603] on link "3" at bounding box center [894, 619] width 22 height 33
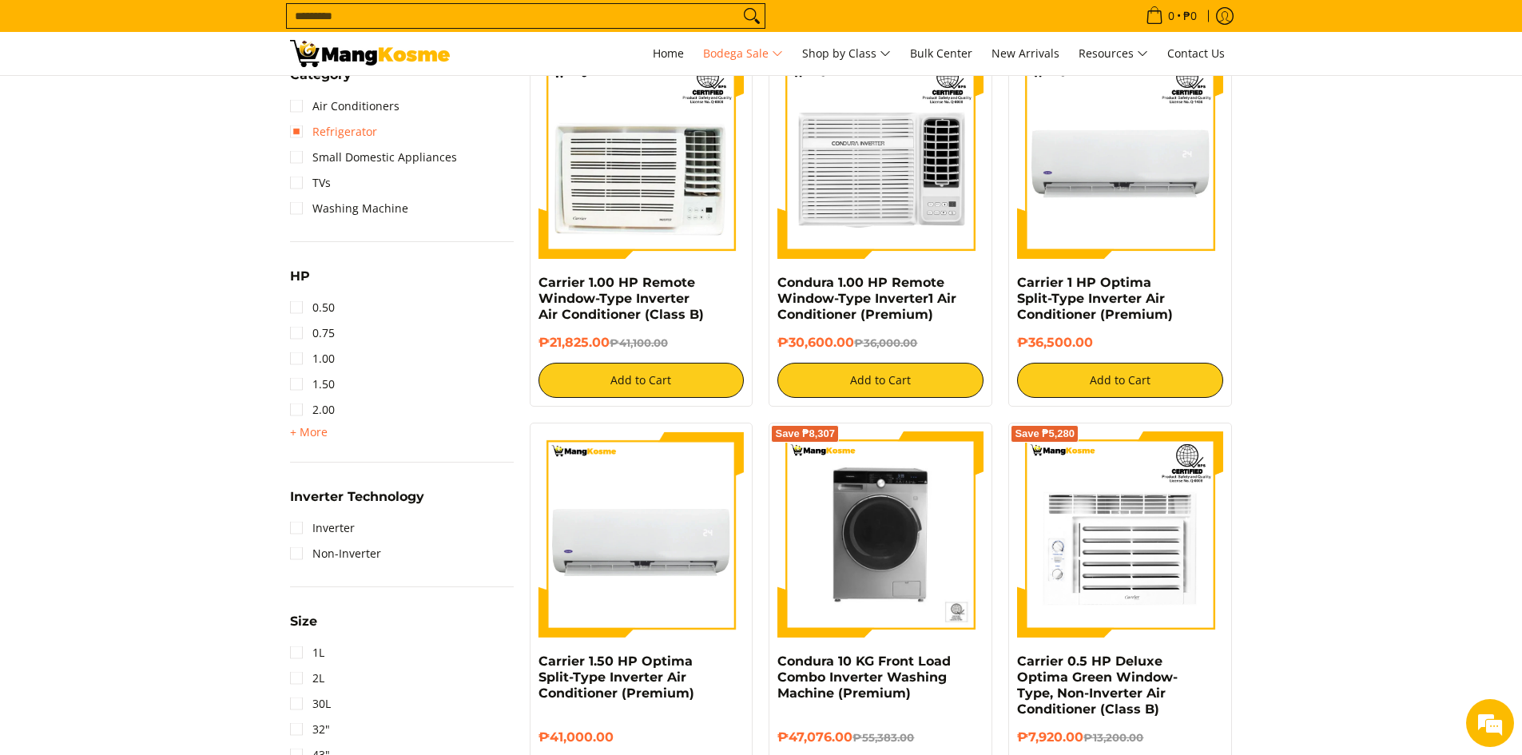
click at [299, 129] on link "Refrigerator" at bounding box center [333, 132] width 87 height 26
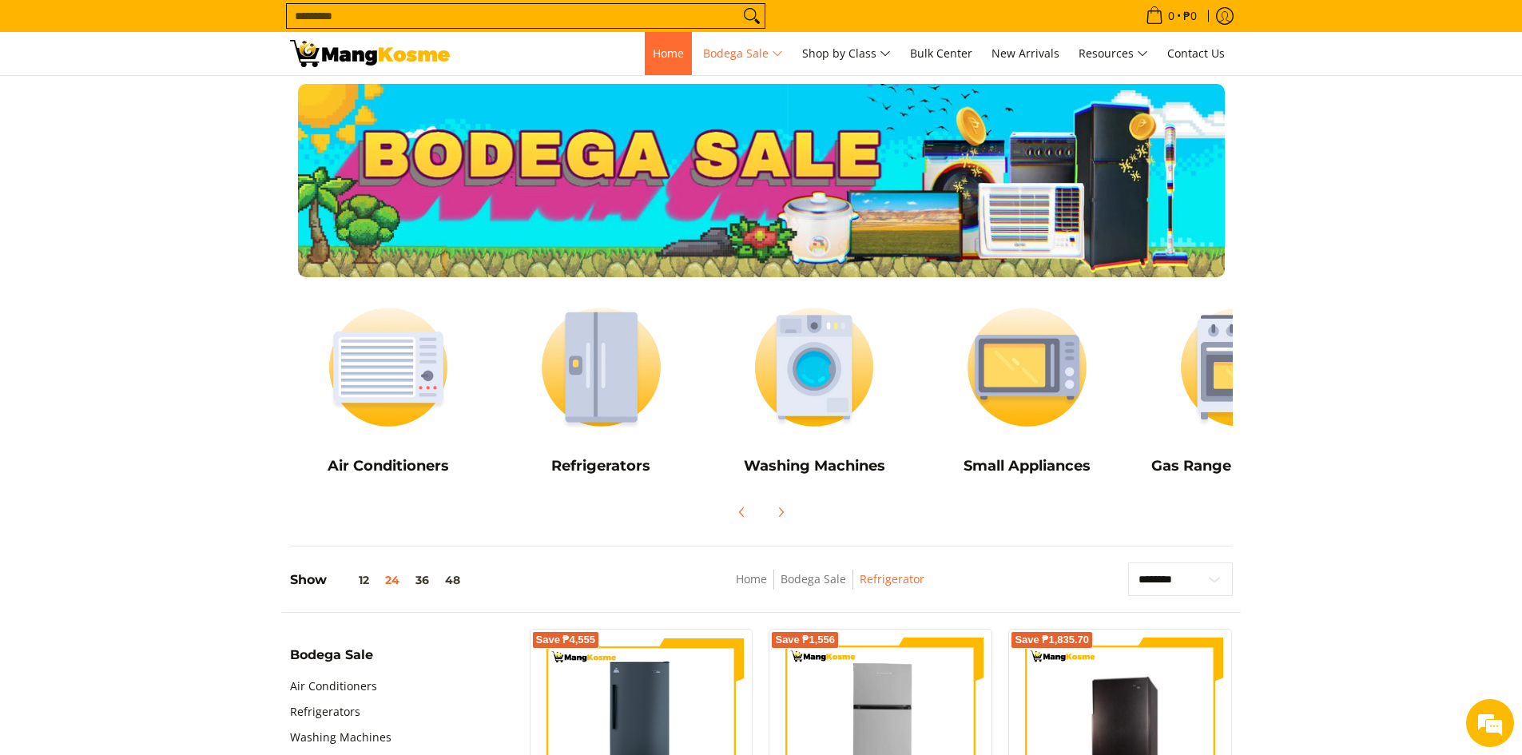
click at [663, 58] on span "Home" at bounding box center [668, 53] width 31 height 15
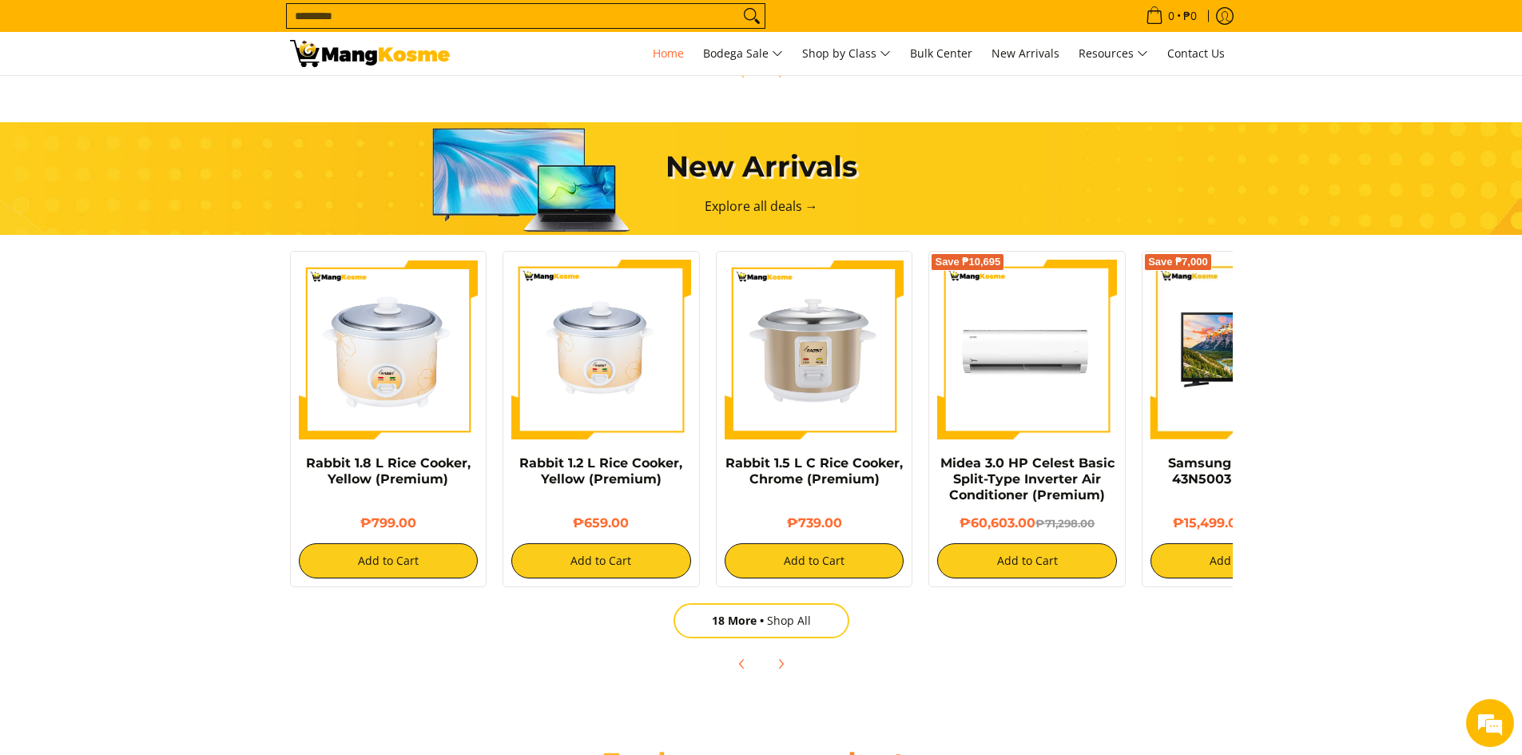
scroll to position [0, 1271]
click at [782, 666] on icon "Next" at bounding box center [781, 664] width 4 height 9
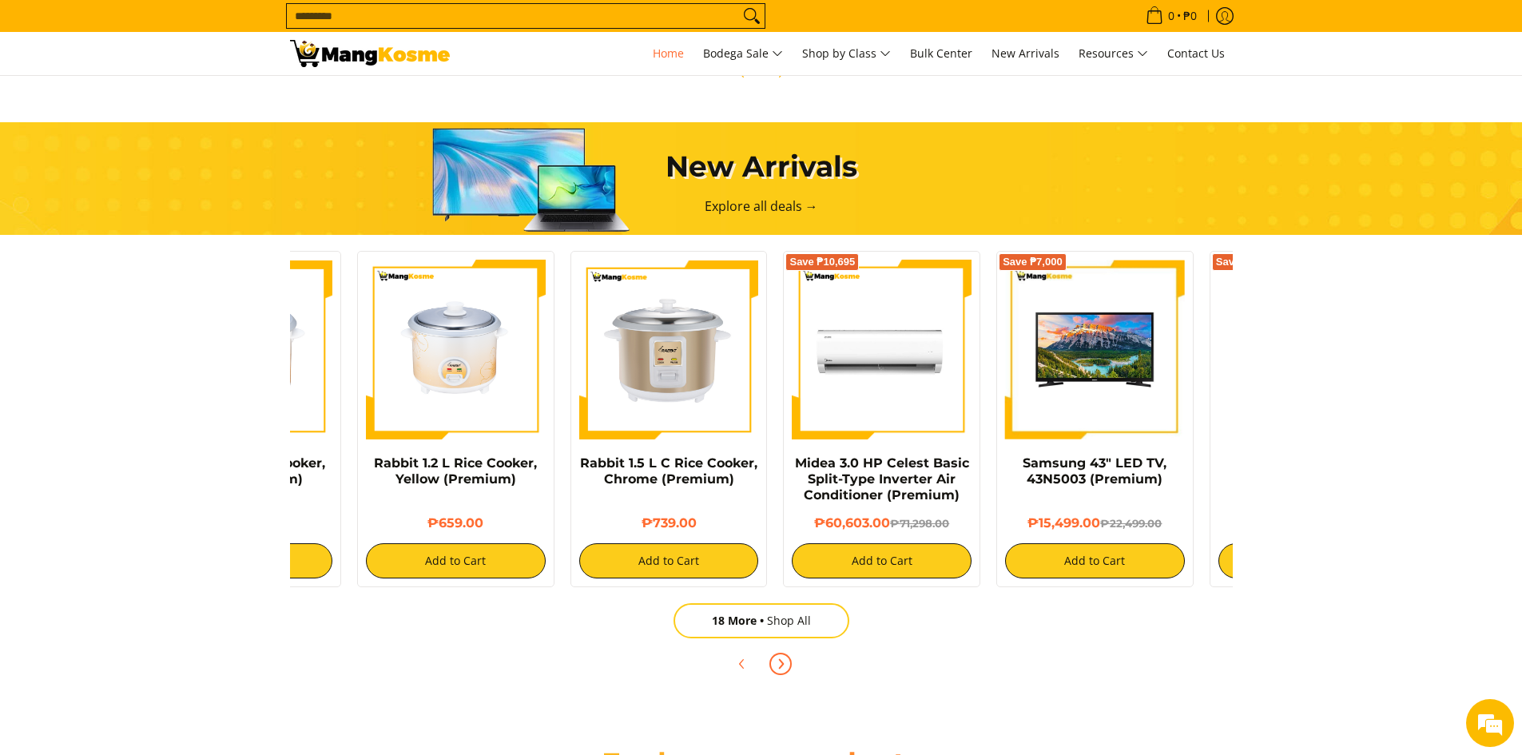
scroll to position [0, 320]
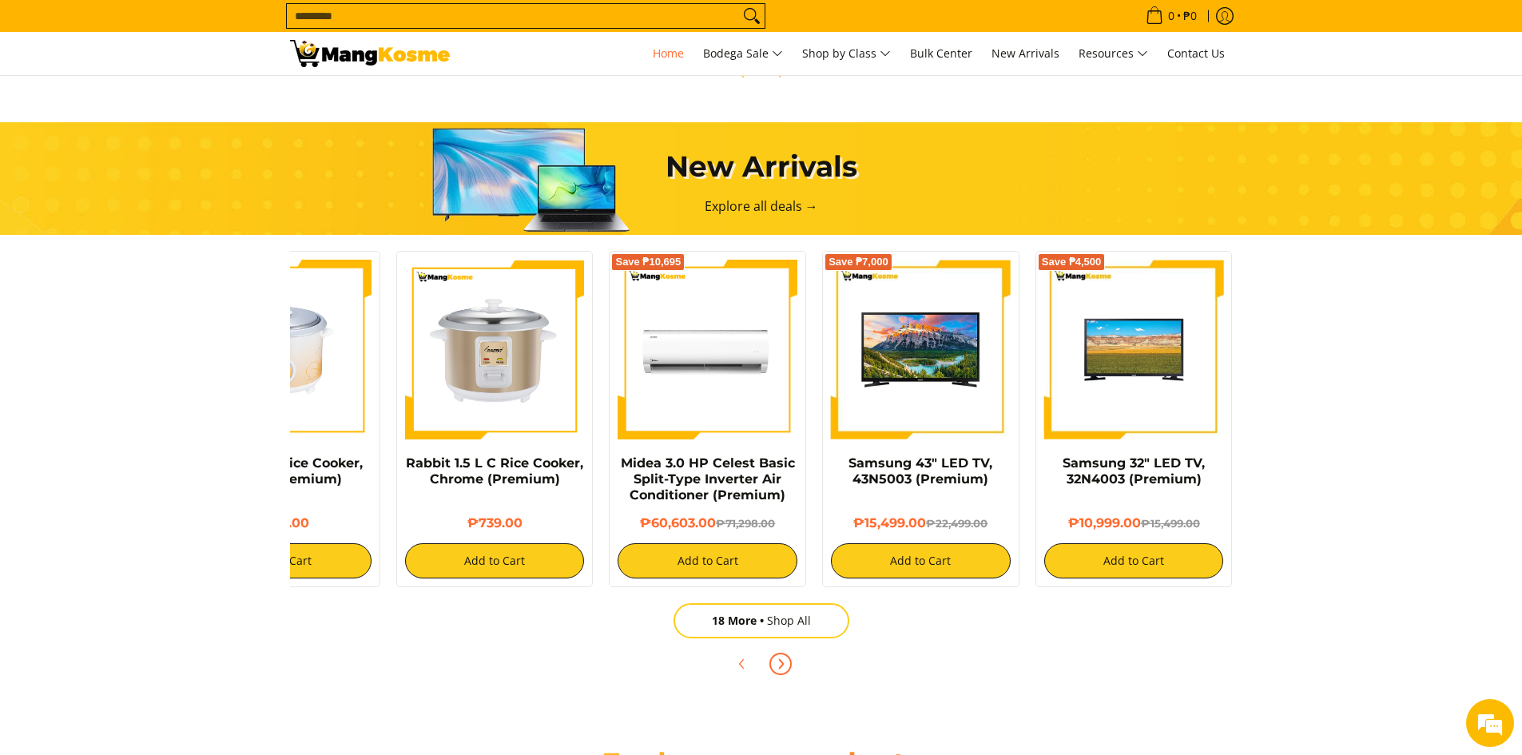
click at [782, 666] on icon "Next" at bounding box center [781, 664] width 4 height 9
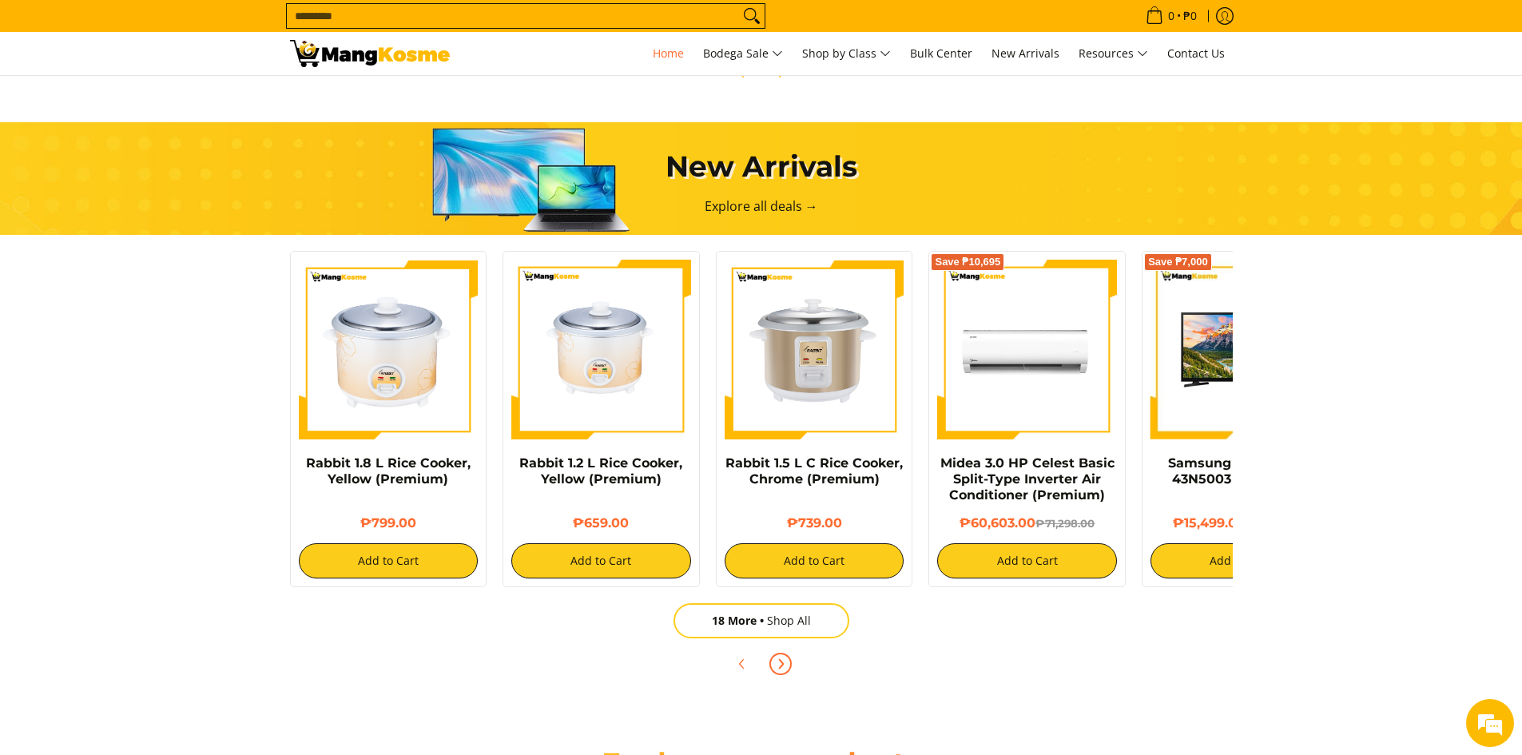
click at [782, 666] on icon "Next" at bounding box center [781, 664] width 4 height 9
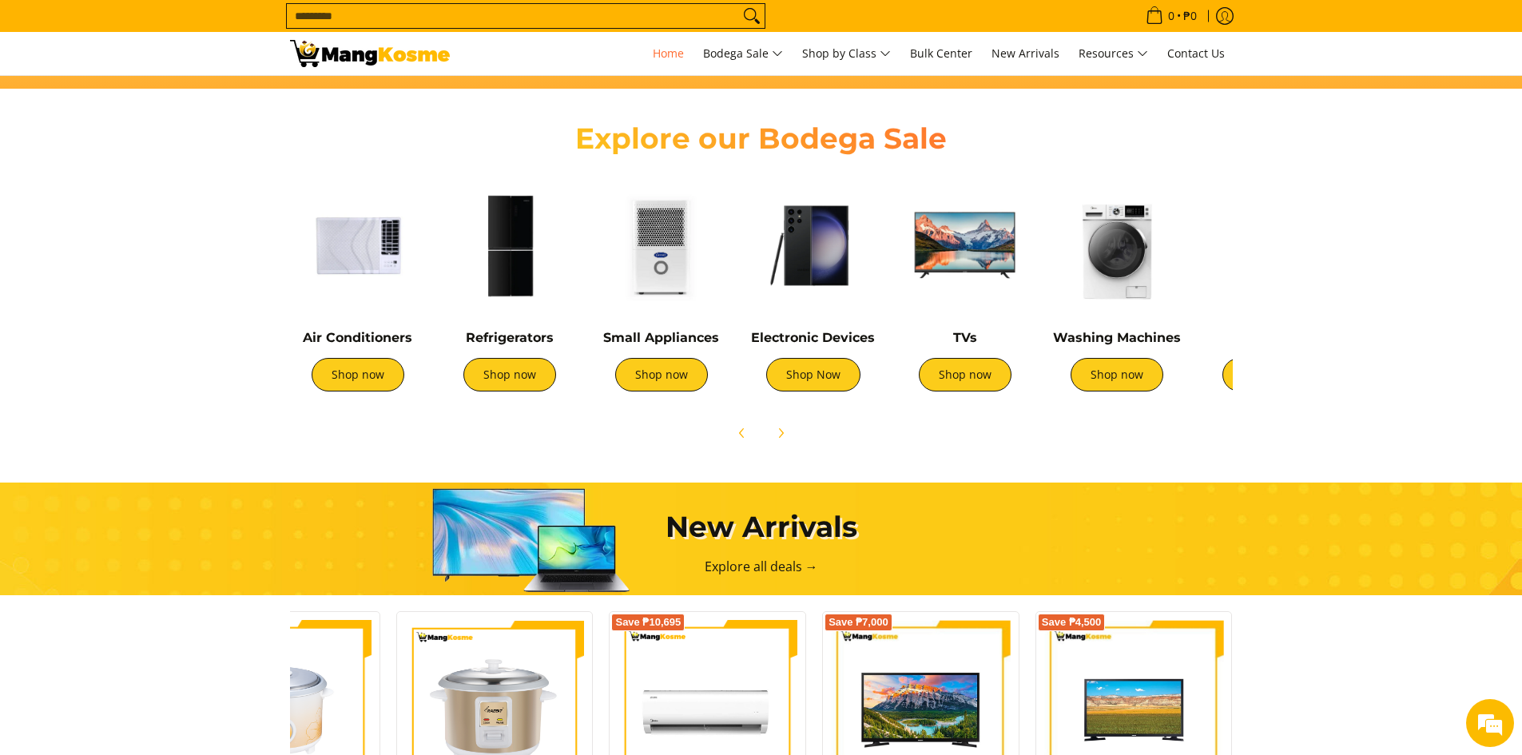
scroll to position [480, 0]
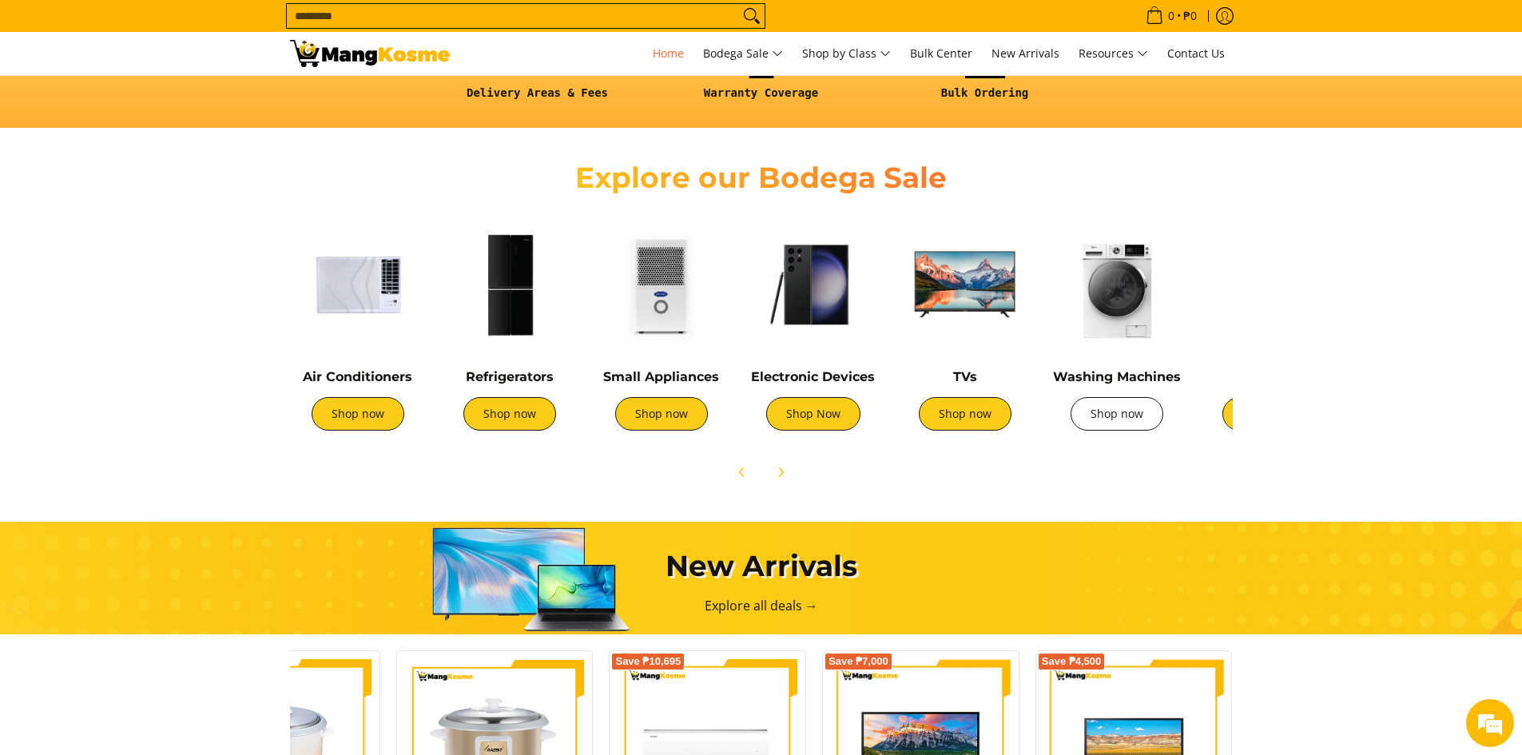
click at [1117, 420] on link "Shop now" at bounding box center [1117, 414] width 93 height 34
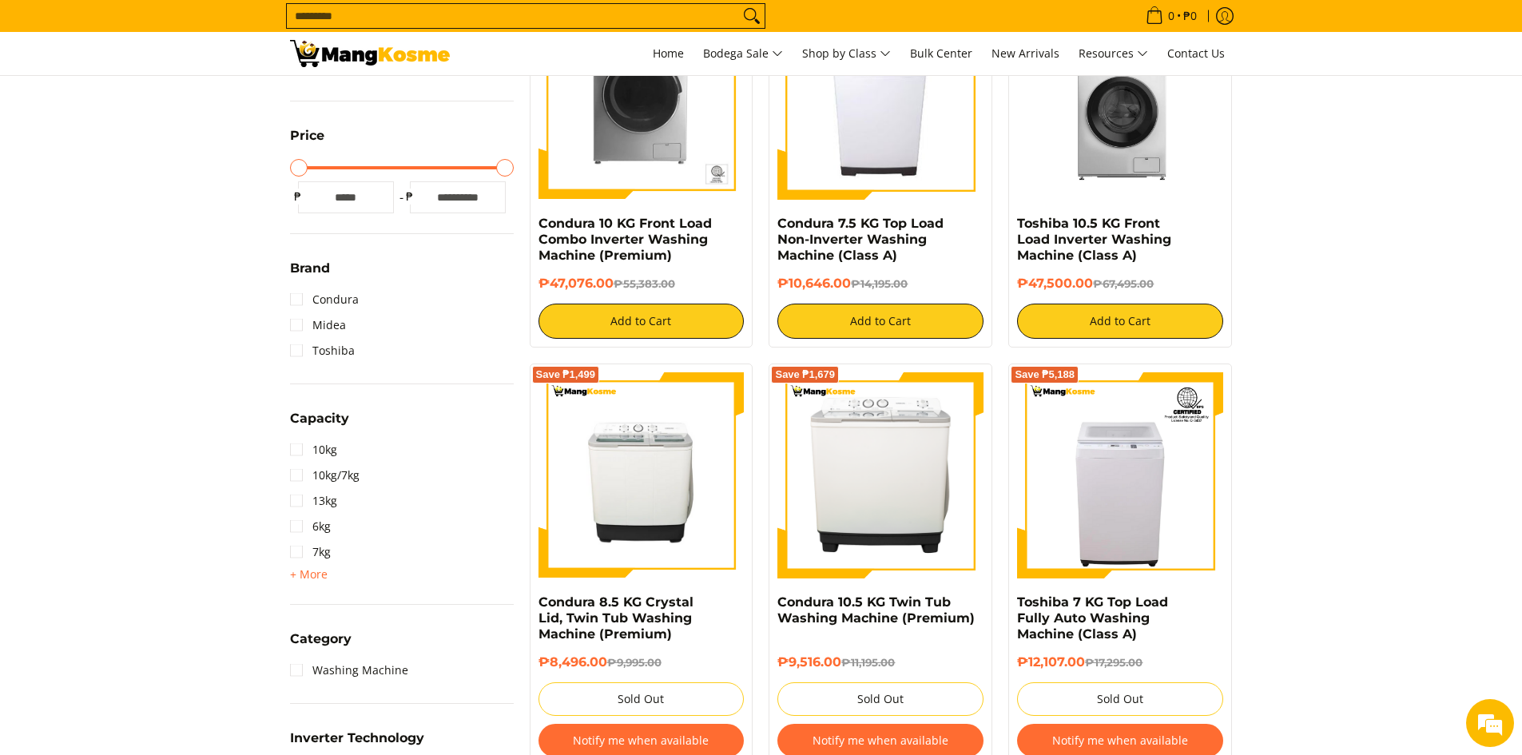
scroll to position [160, 0]
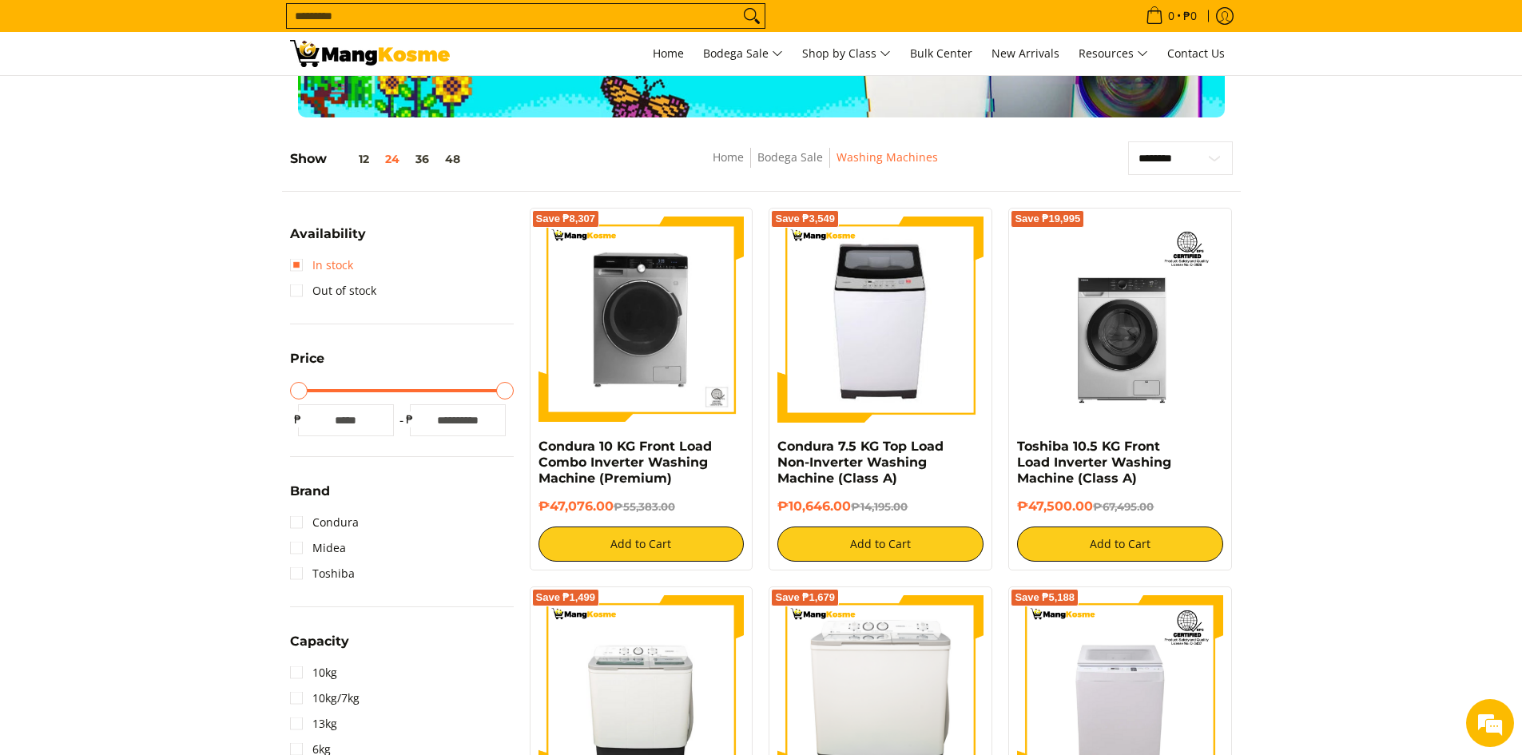
click at [297, 268] on link "In stock" at bounding box center [321, 266] width 63 height 26
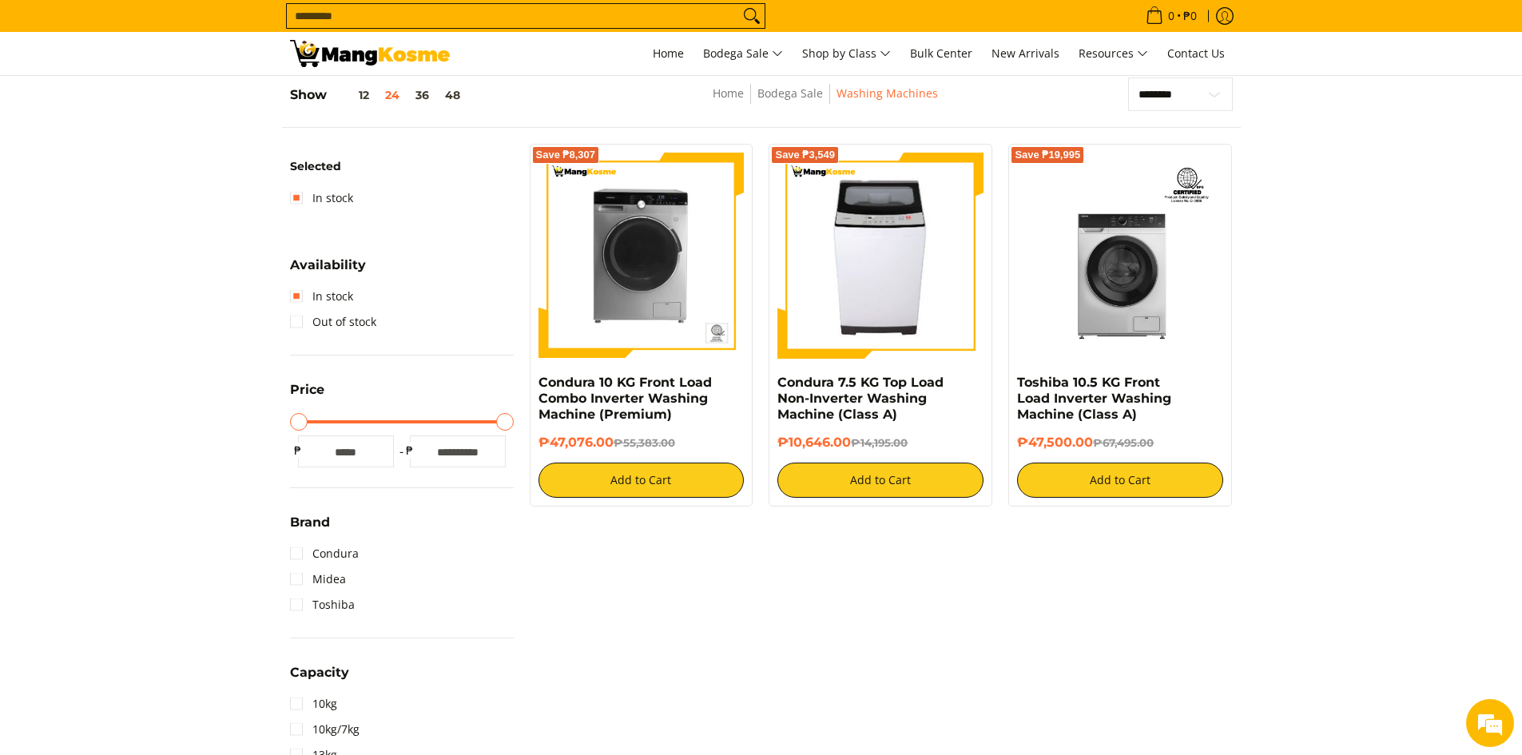
scroll to position [225, 0]
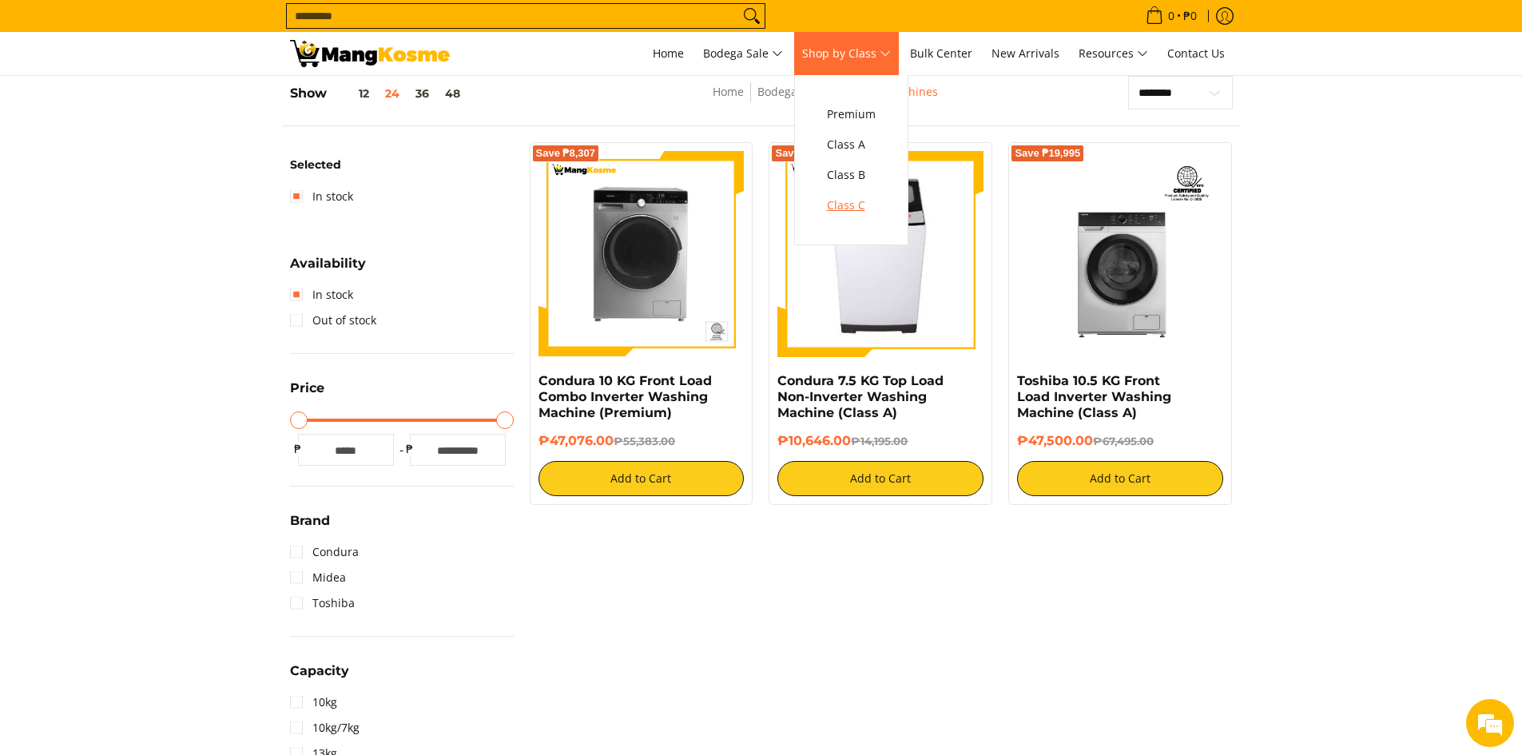
click at [862, 208] on span "Class C" at bounding box center [851, 206] width 49 height 20
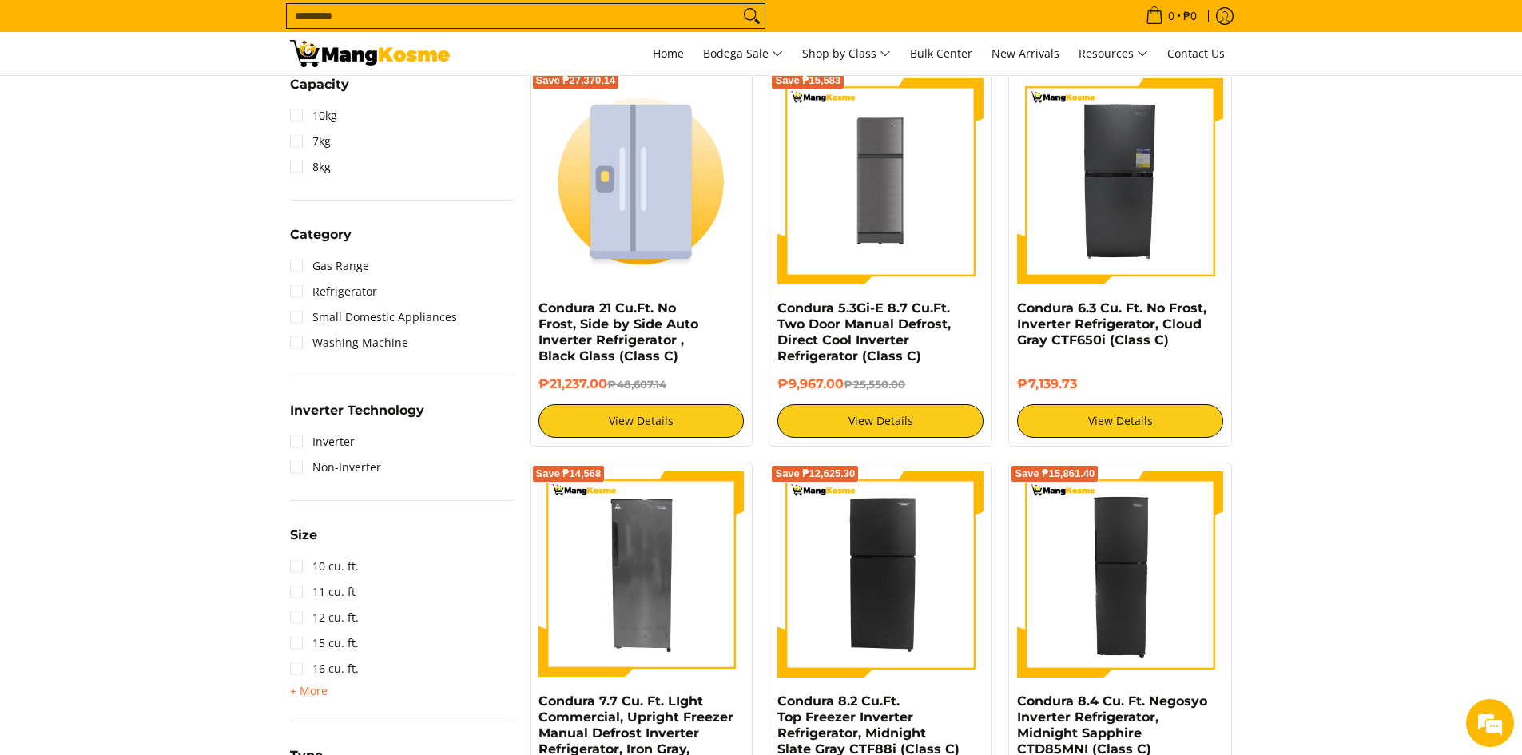
scroll to position [719, 0]
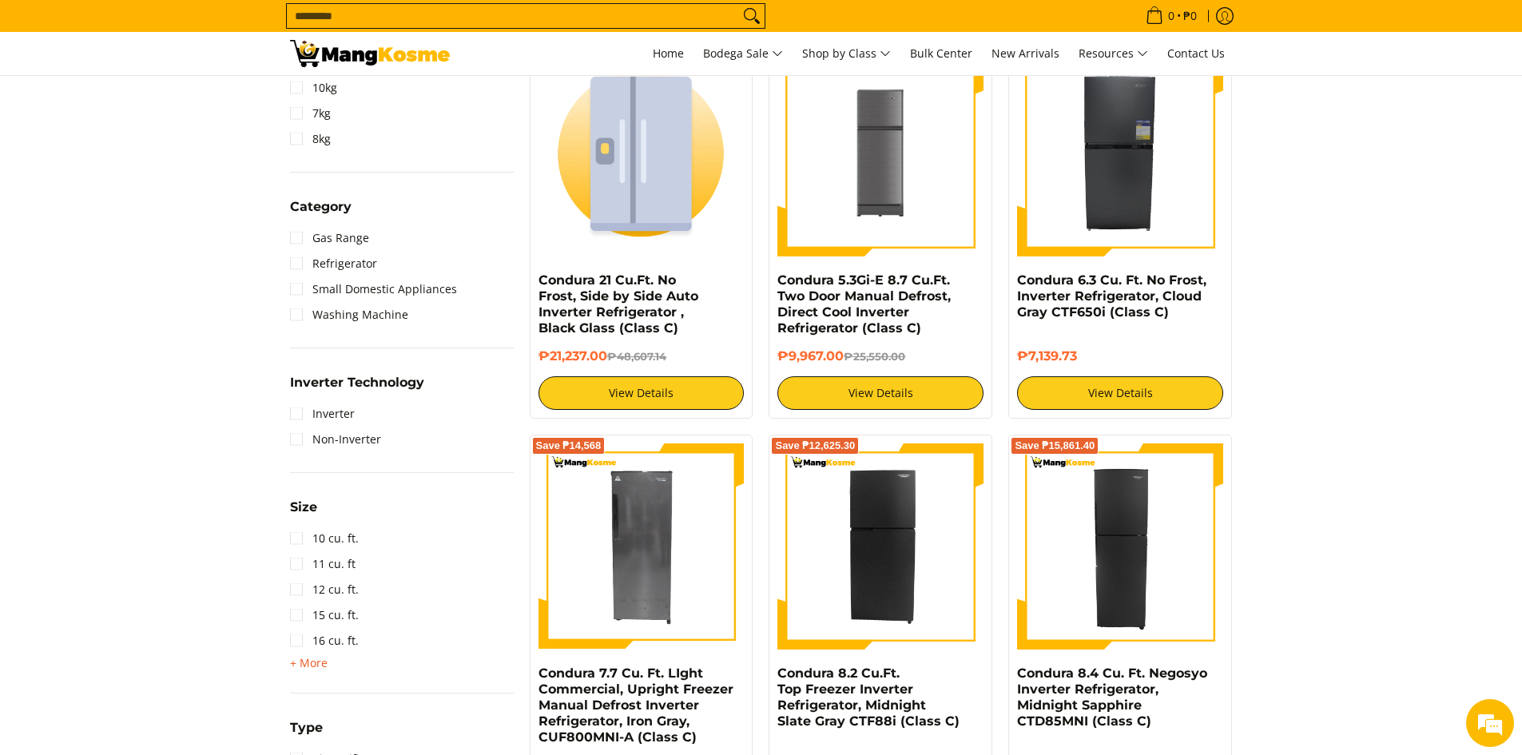
click at [308, 659] on span "+ More" at bounding box center [309, 663] width 38 height 13
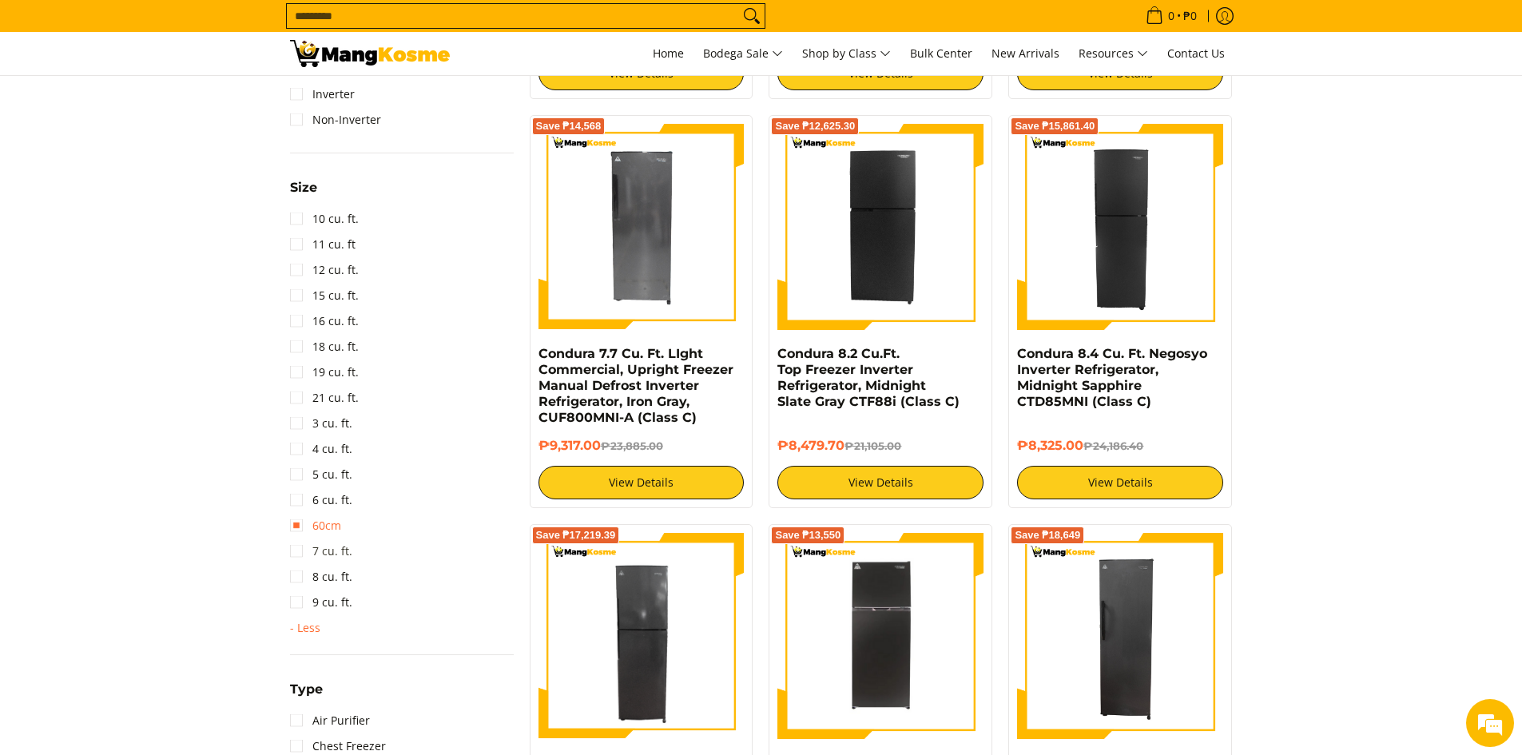
scroll to position [0, 0]
click at [297, 554] on link "7 cu. ft." at bounding box center [321, 552] width 62 height 26
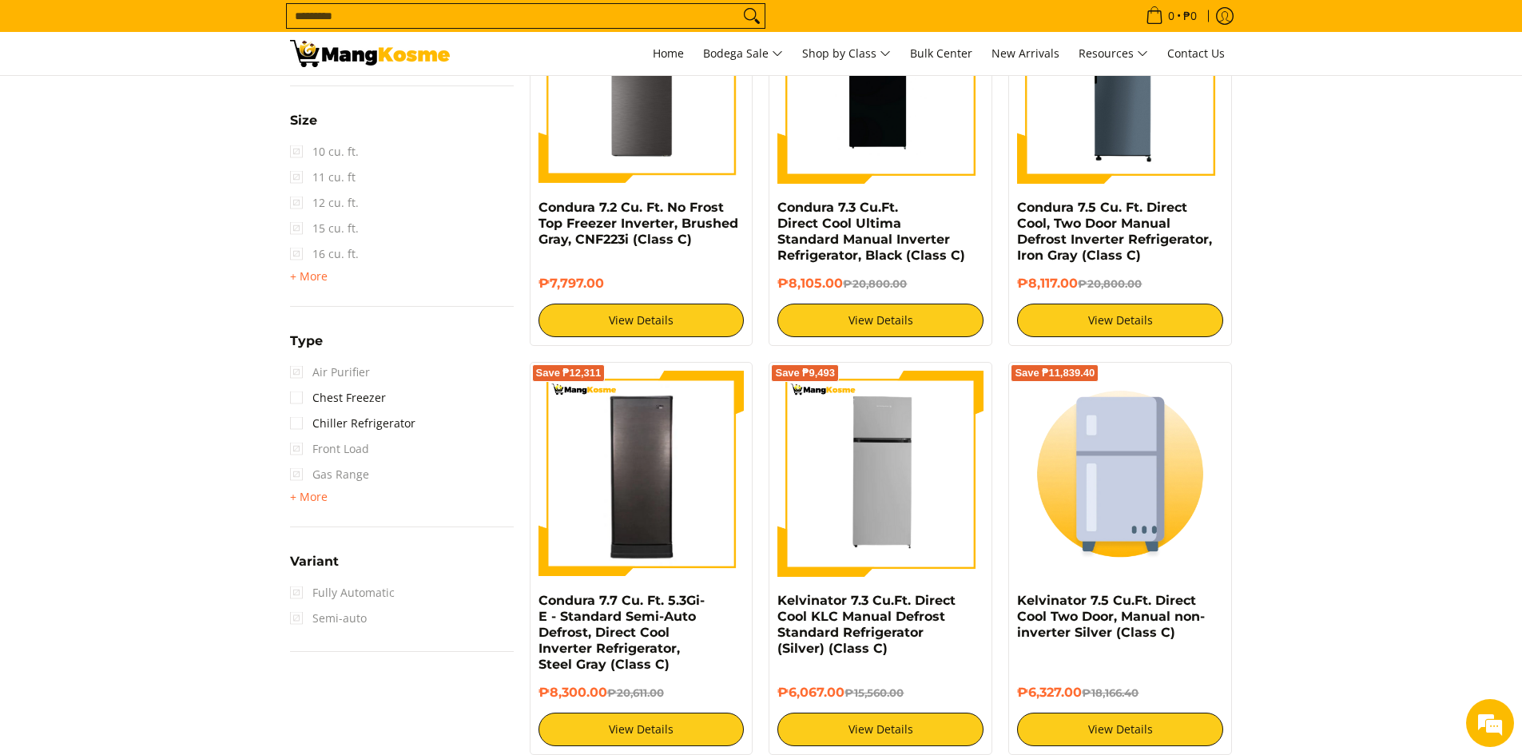
scroll to position [1344, 0]
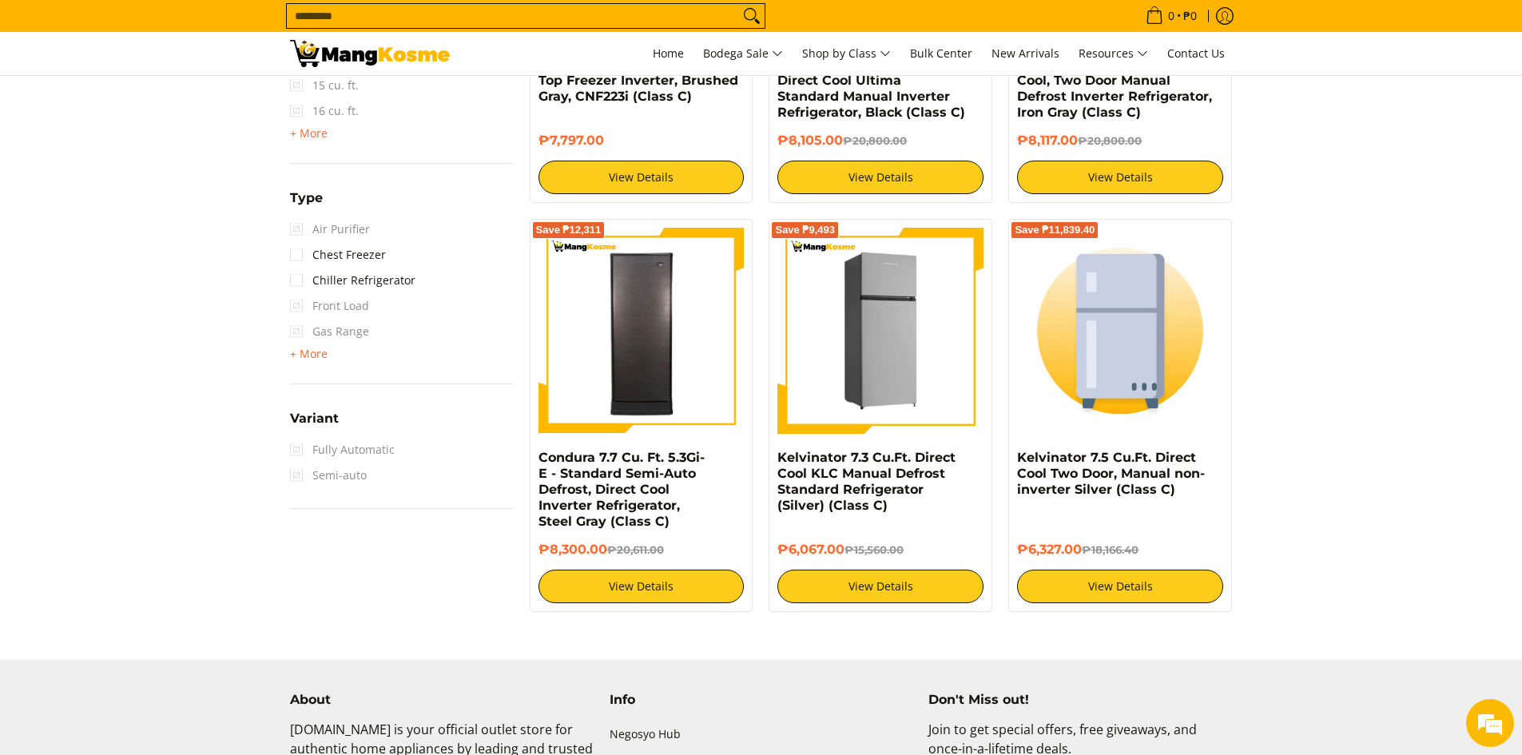
click at [842, 358] on img at bounding box center [881, 331] width 206 height 206
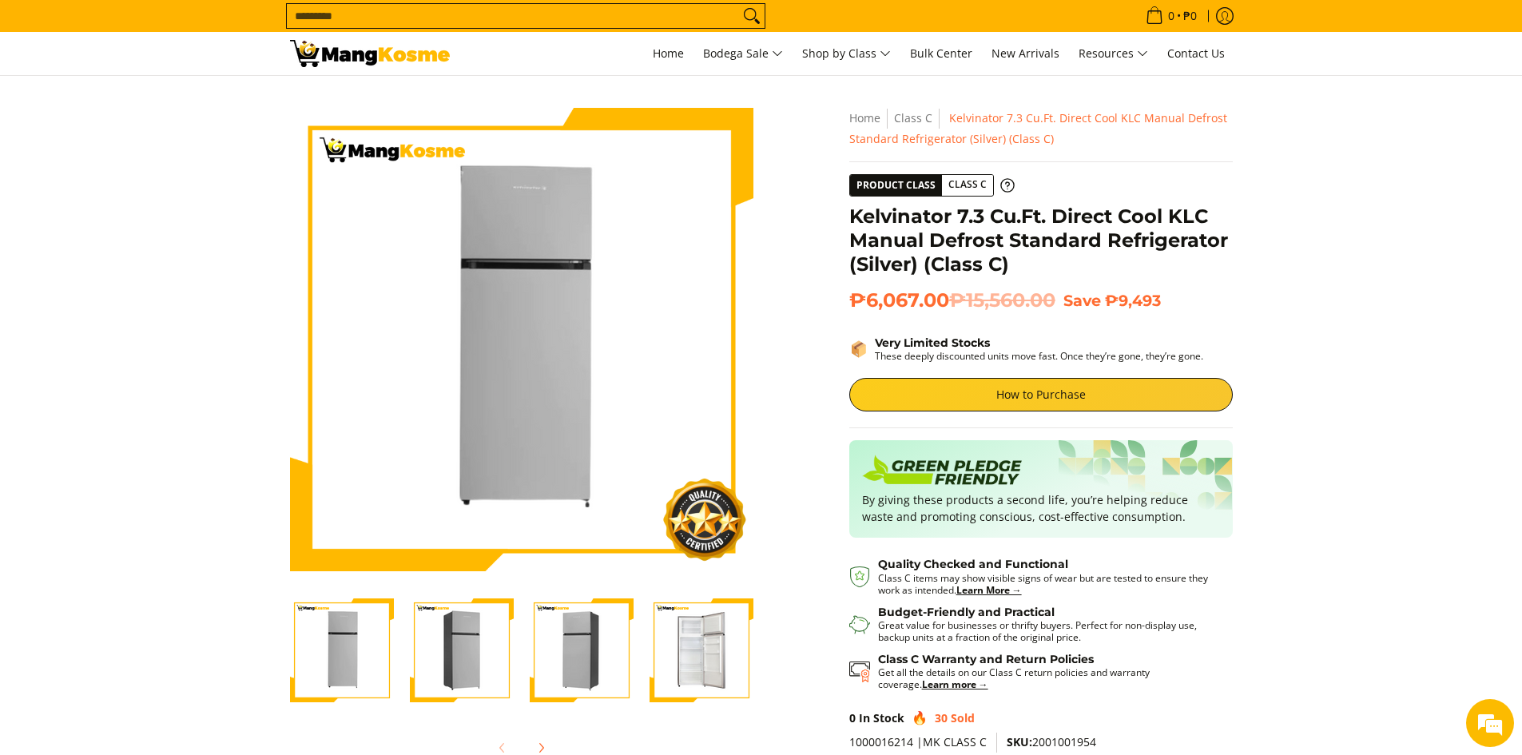
click at [567, 663] on img "Kelvinator 7.3 Cu.Ft. Direct Cool KLC Manual Defrost Standard Refrigerator (Sil…" at bounding box center [582, 651] width 104 height 104
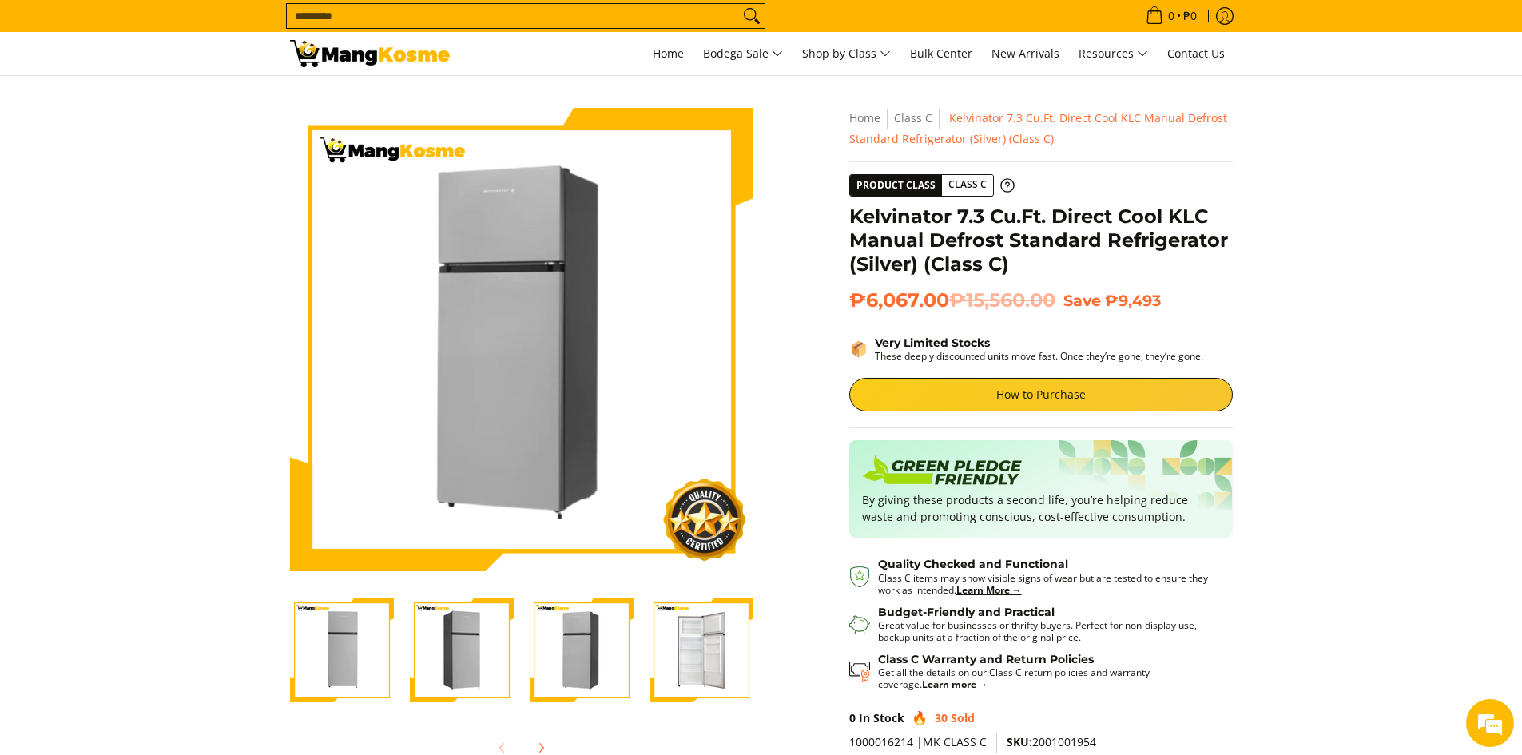
click at [651, 659] on img "Kelvinator 7.3 Cu.Ft. Direct Cool KLC Manual Defrost Standard Refrigerator (Sil…" at bounding box center [702, 651] width 104 height 104
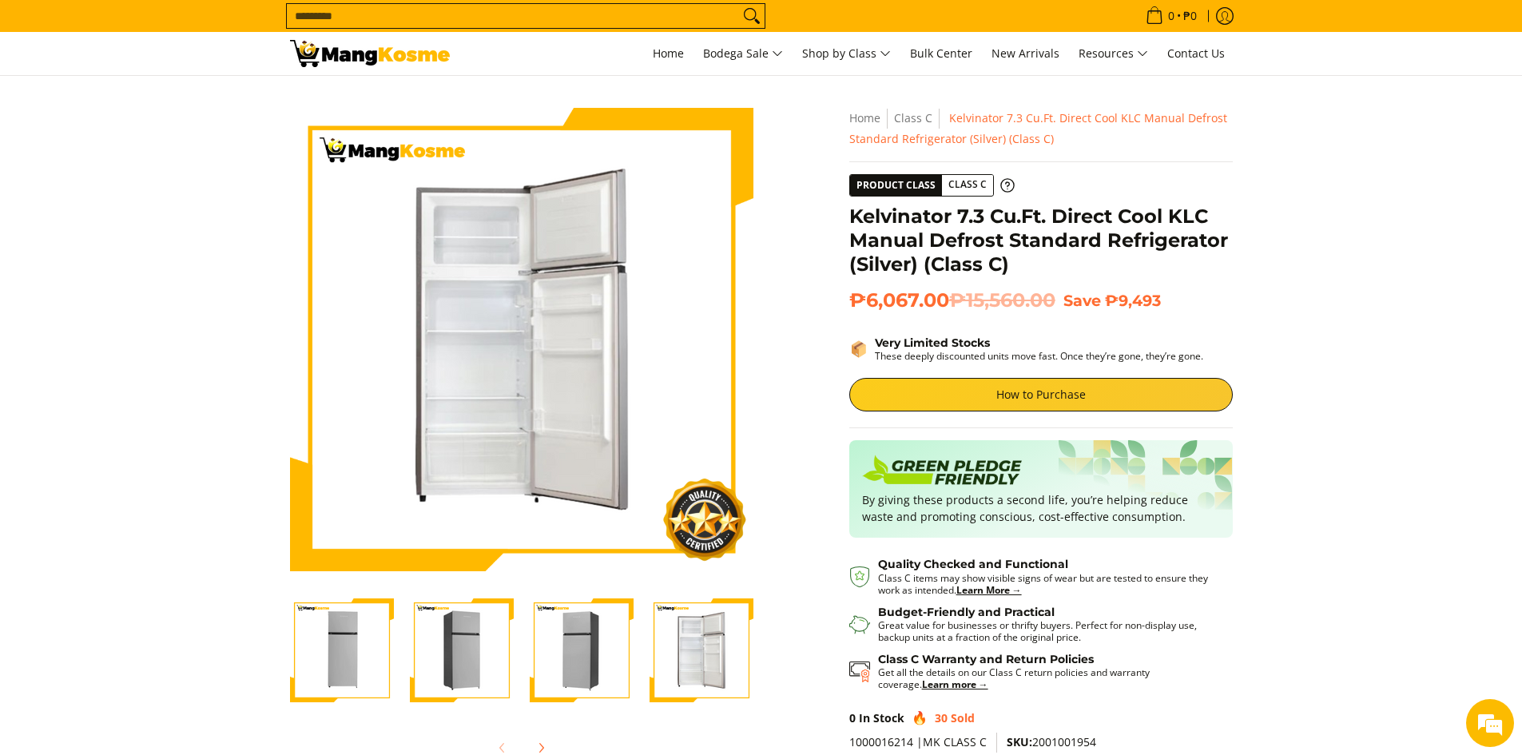
click at [780, 618] on div "Skip to Main Content Enable zoom Disable zoom Enable zoom Disable zoom Enable z…" at bounding box center [761, 467] width 959 height 719
click at [128, 197] on section "Skip to Main Content Enable zoom Disable zoom Enable zoom Disable zoom Enable z…" at bounding box center [761, 459] width 1522 height 767
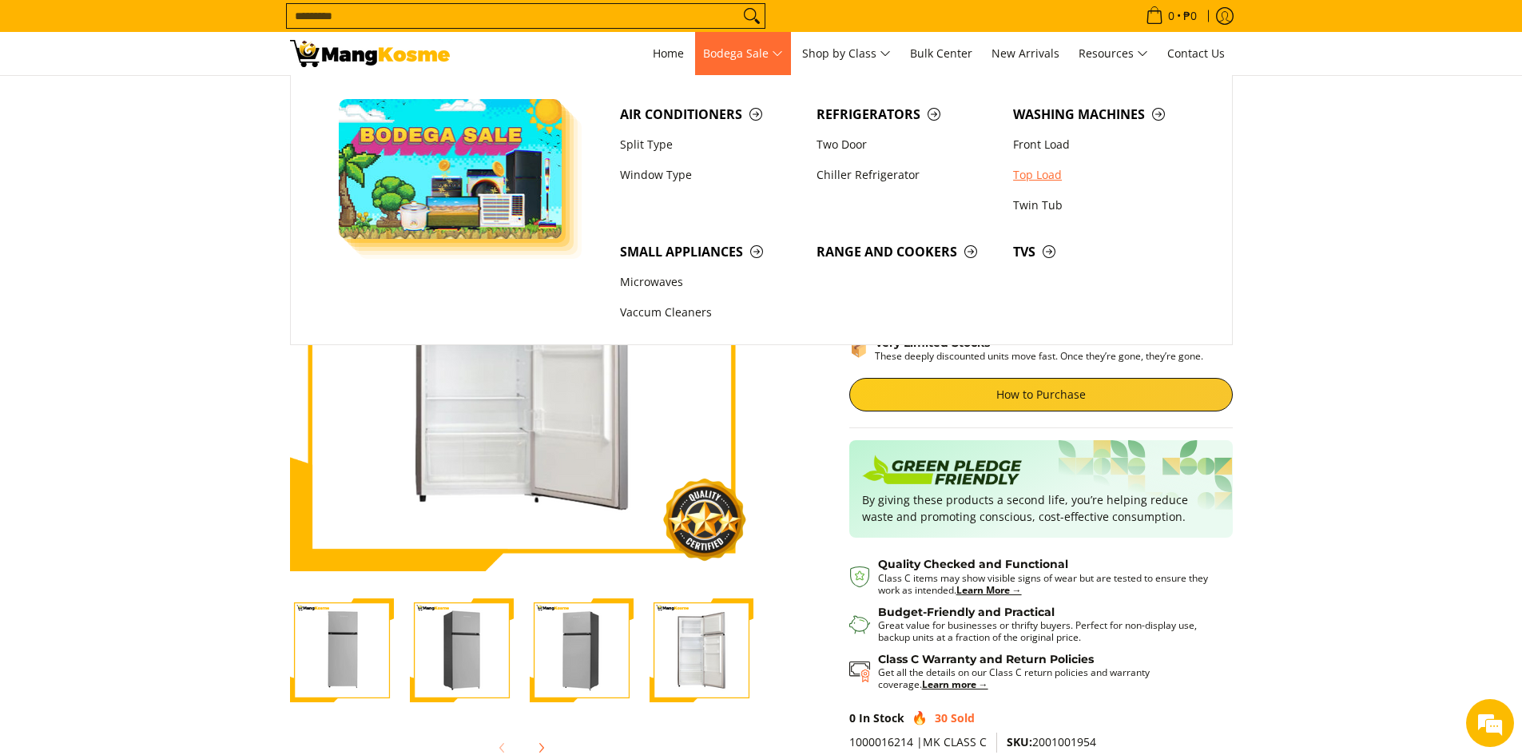
click at [1046, 173] on link "Top Load" at bounding box center [1103, 175] width 197 height 30
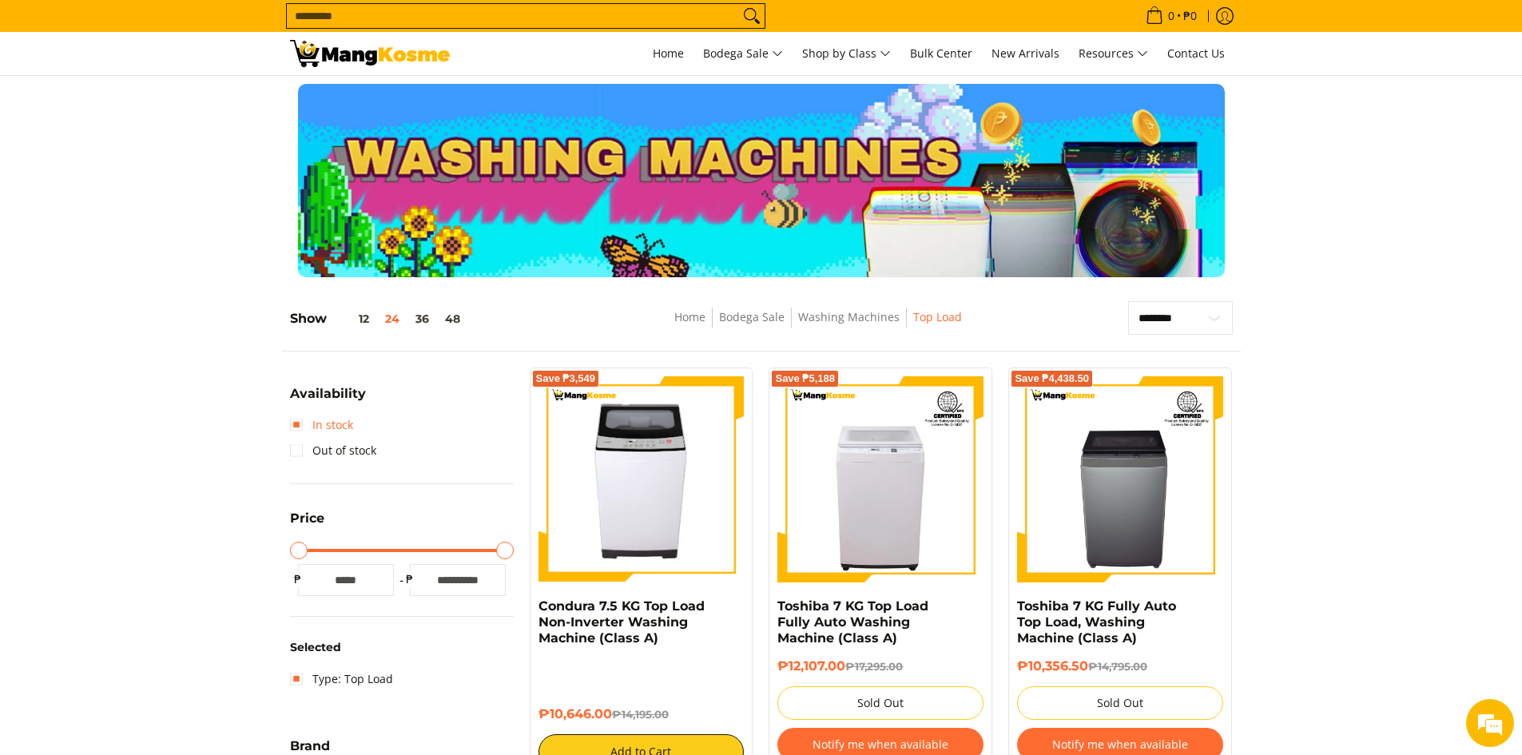
click at [308, 418] on link "In stock" at bounding box center [321, 425] width 63 height 26
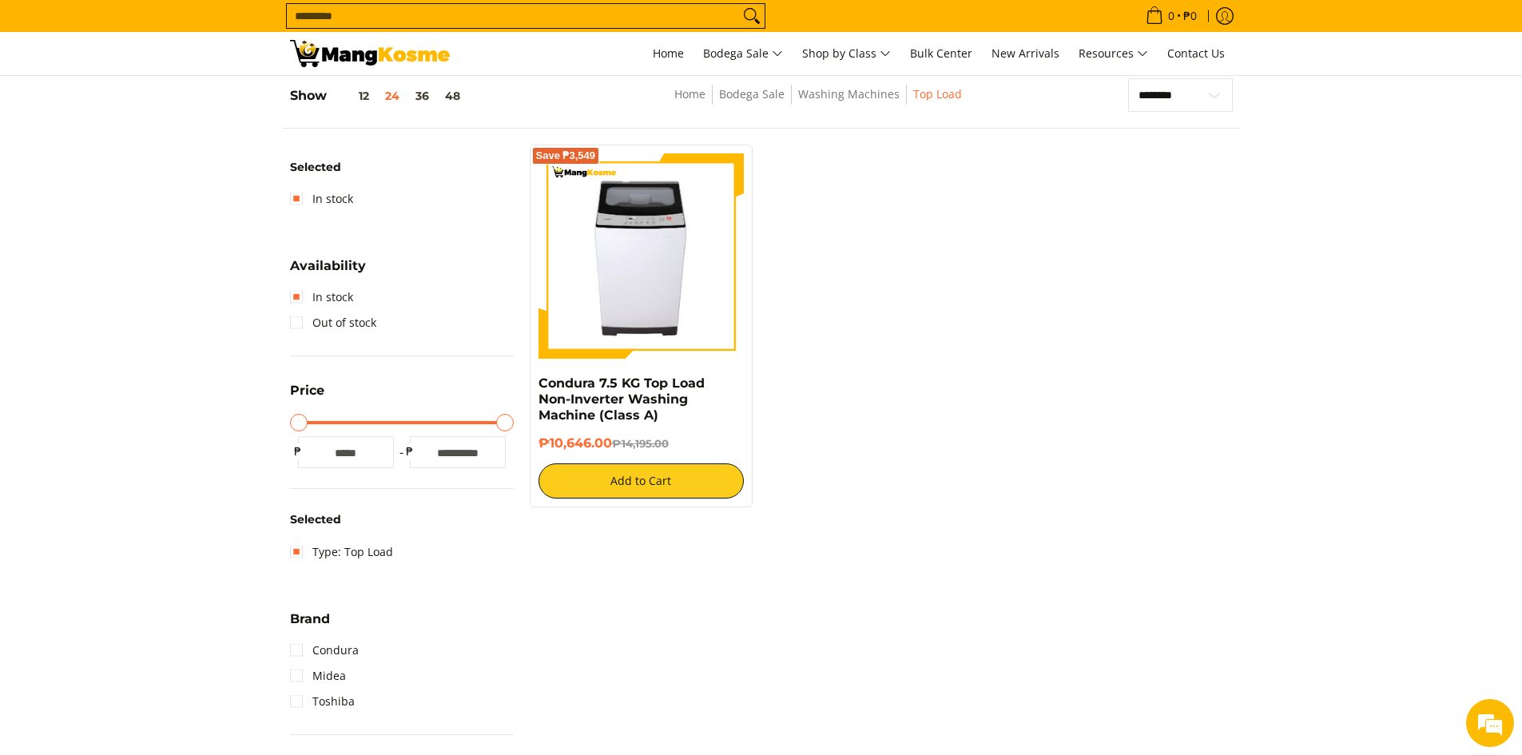
scroll to position [225, 0]
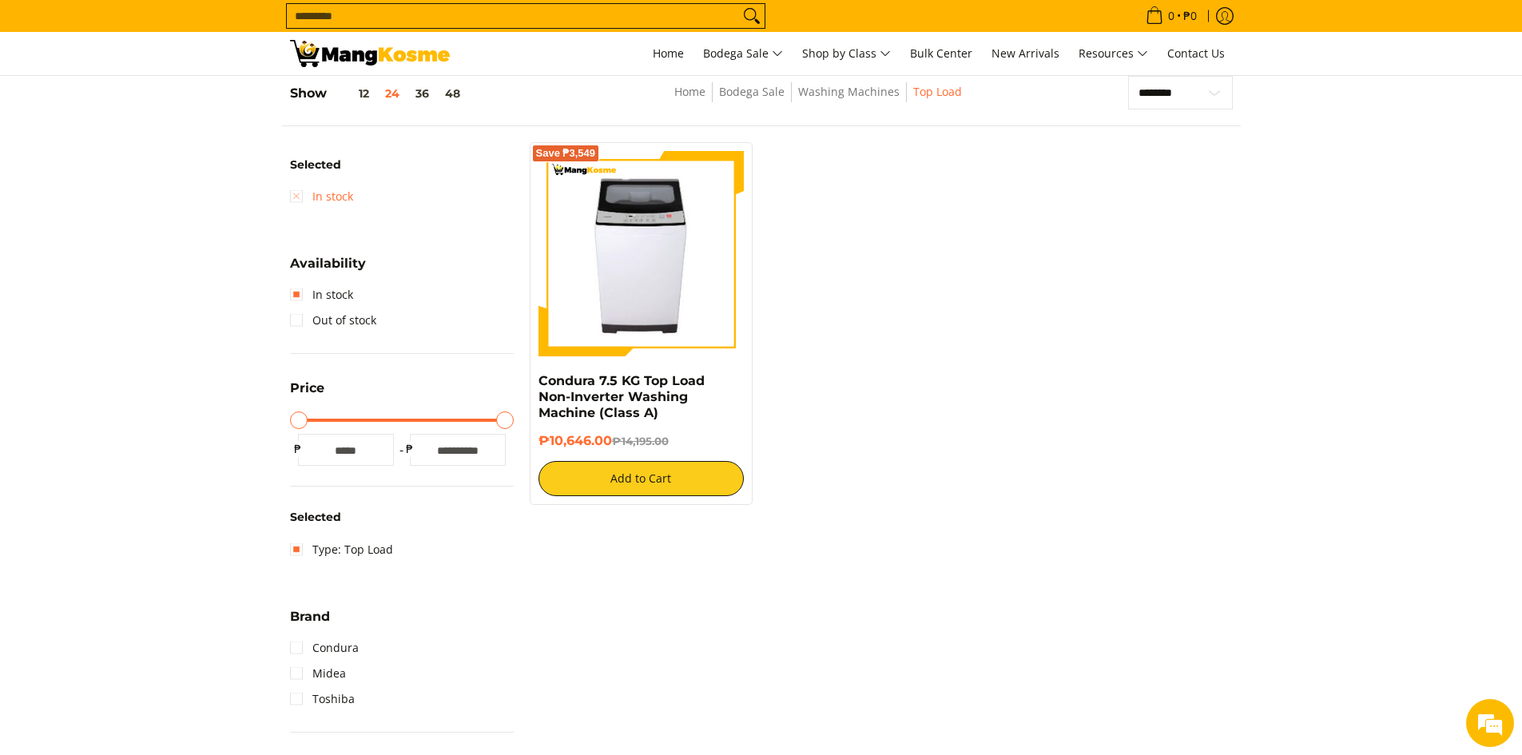
click at [297, 195] on link "In stock" at bounding box center [321, 197] width 63 height 26
